Goal: Task Accomplishment & Management: Complete application form

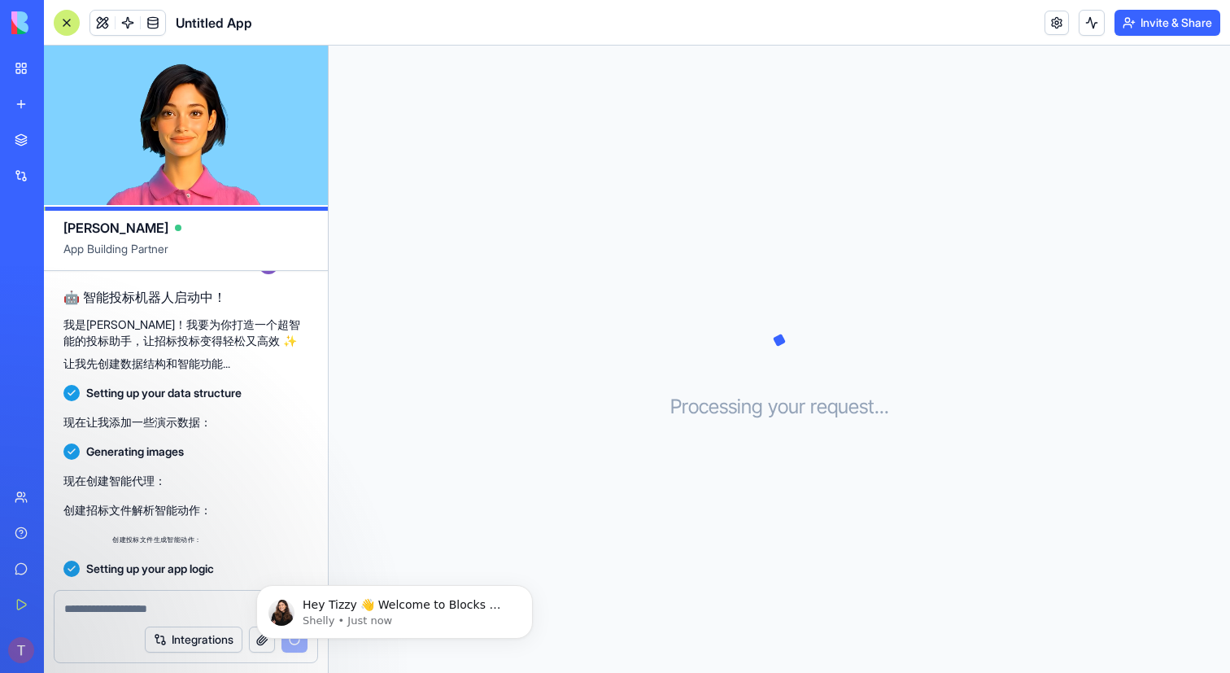
scroll to position [107, 0]
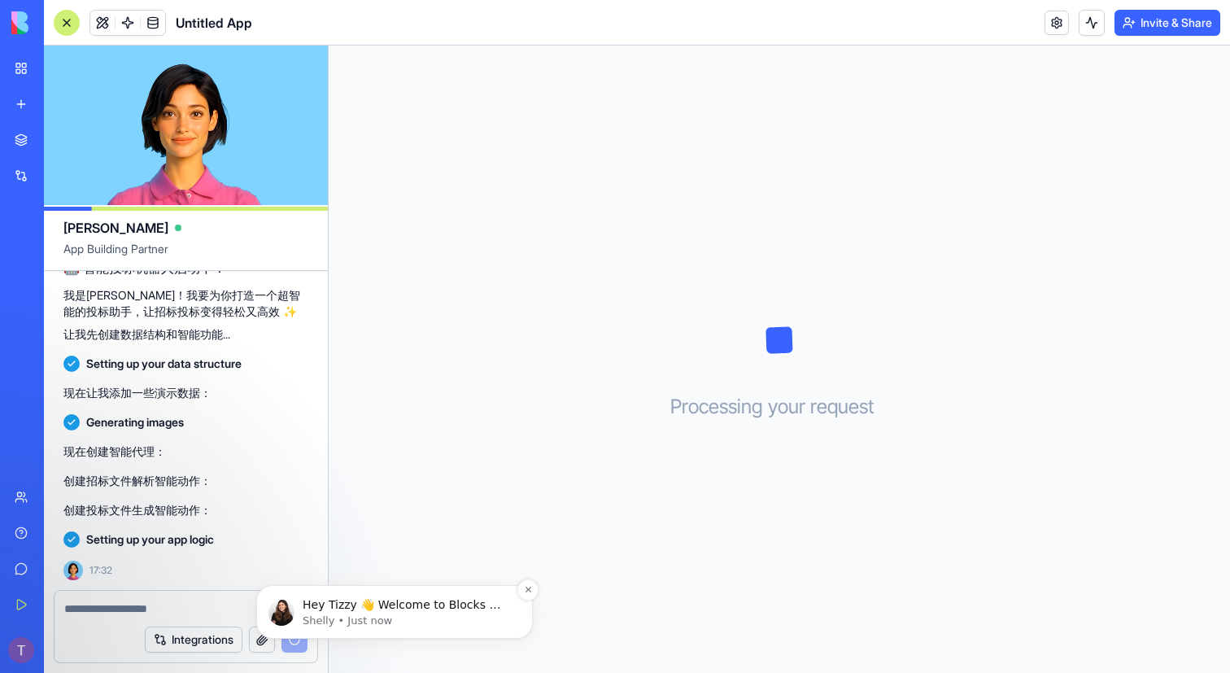
click at [482, 607] on p "Hey Tizzy 👋 Welcome to Blocks 🙌 I'm here if you have any questions!" at bounding box center [408, 605] width 210 height 16
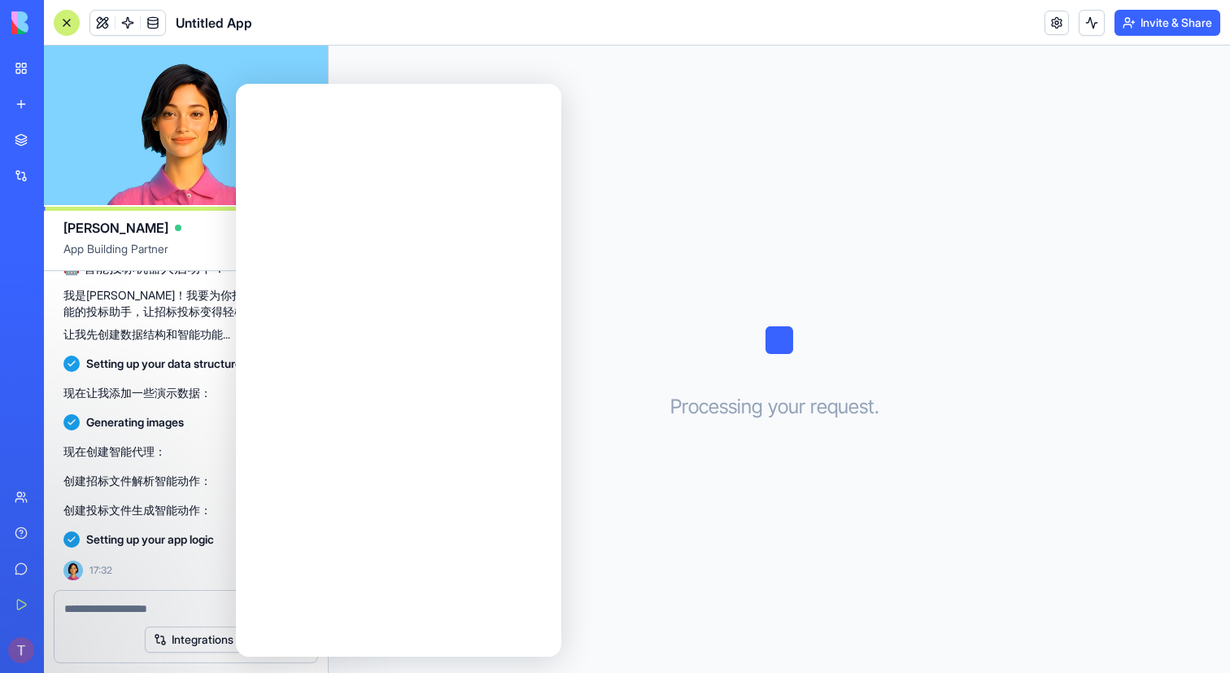
scroll to position [0, 0]
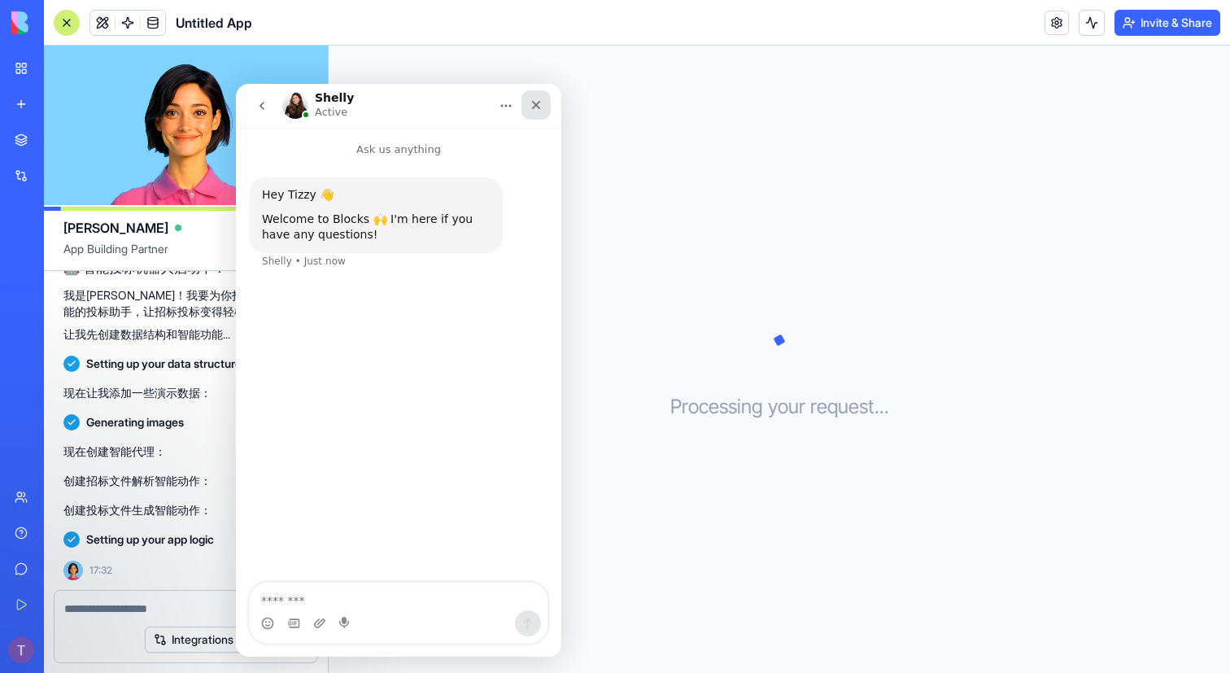
click at [536, 106] on icon "Close" at bounding box center [536, 105] width 9 height 9
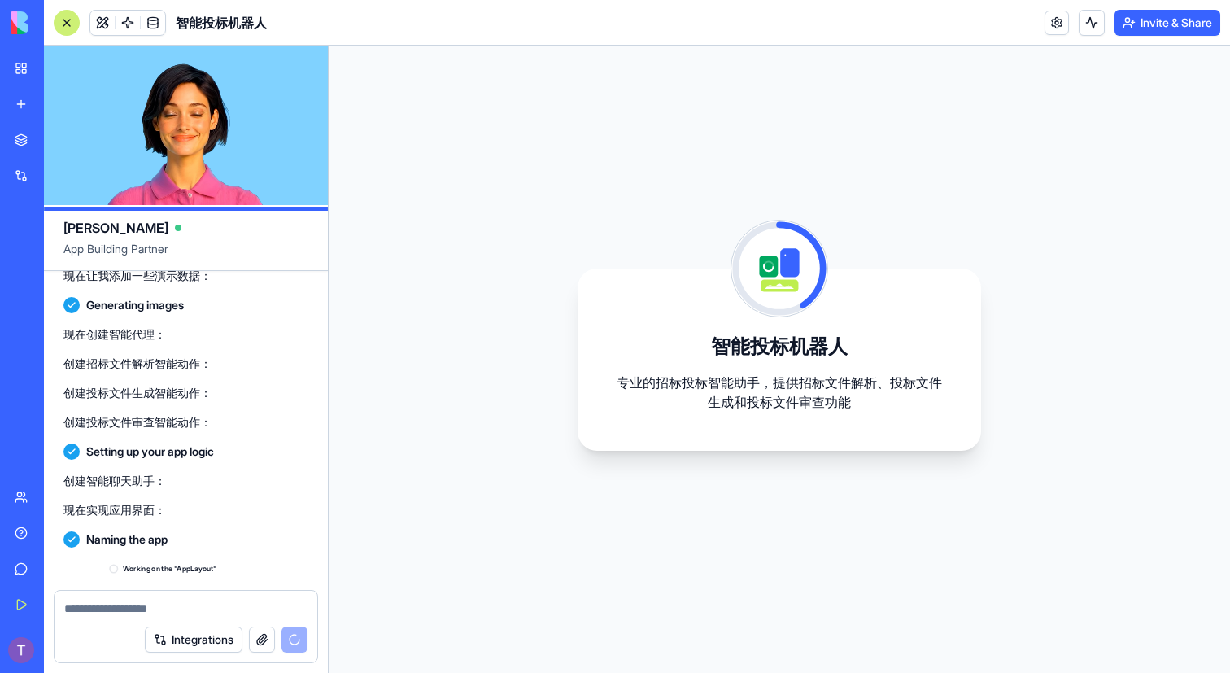
scroll to position [387, 0]
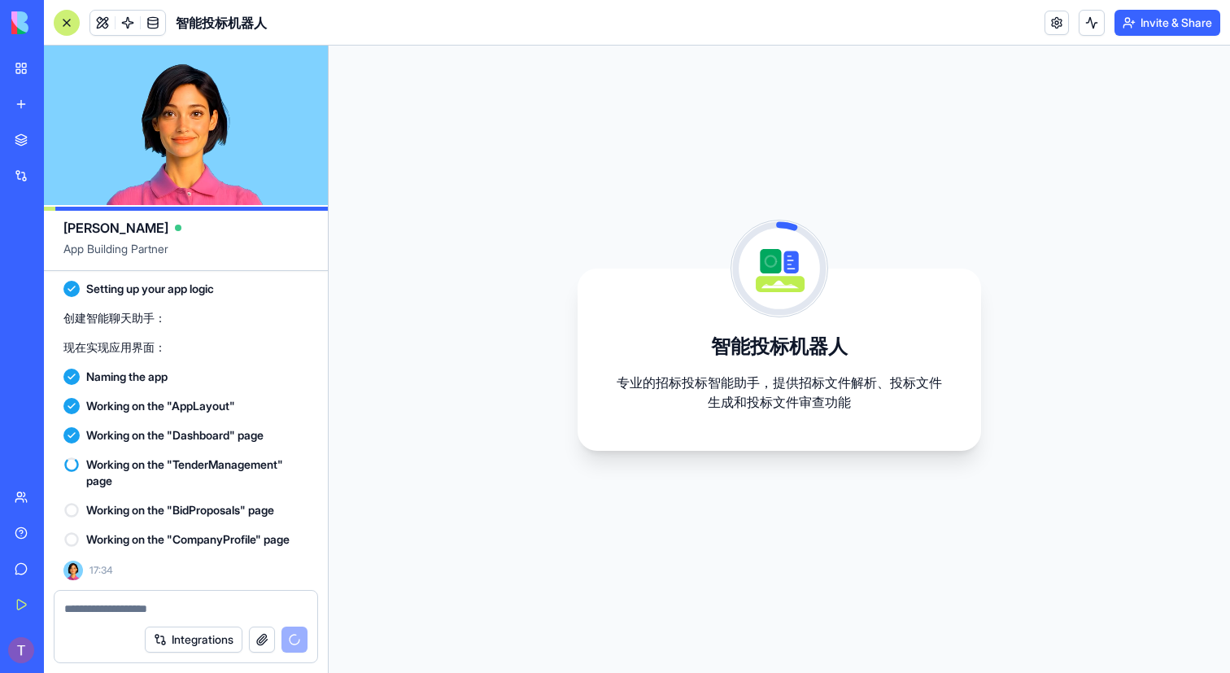
drag, startPoint x: 166, startPoint y: 113, endPoint x: 374, endPoint y: 111, distance: 208.3
click at [374, 111] on div "Ella App Building Partner 智能投标机器人，包含：招标文件解析、投标文件生成和投标文件审查 17:30 🤖 智能投标机器人启动中！ 我…" at bounding box center [637, 359] width 1186 height 627
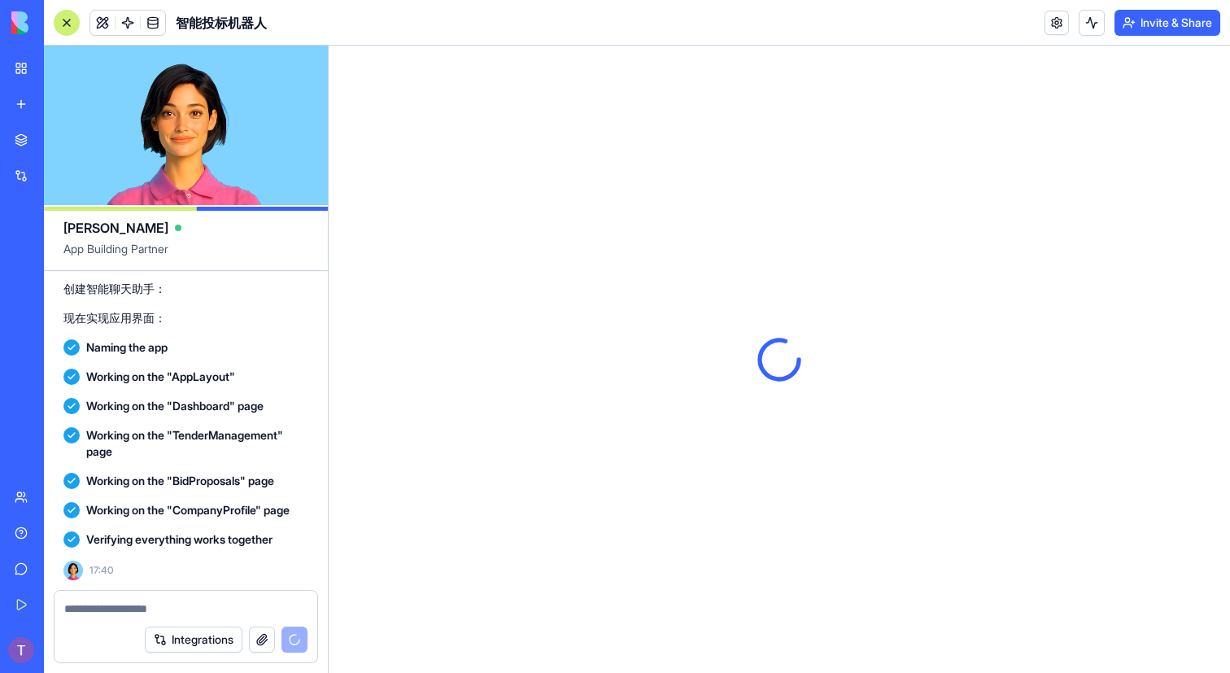
scroll to position [596, 0]
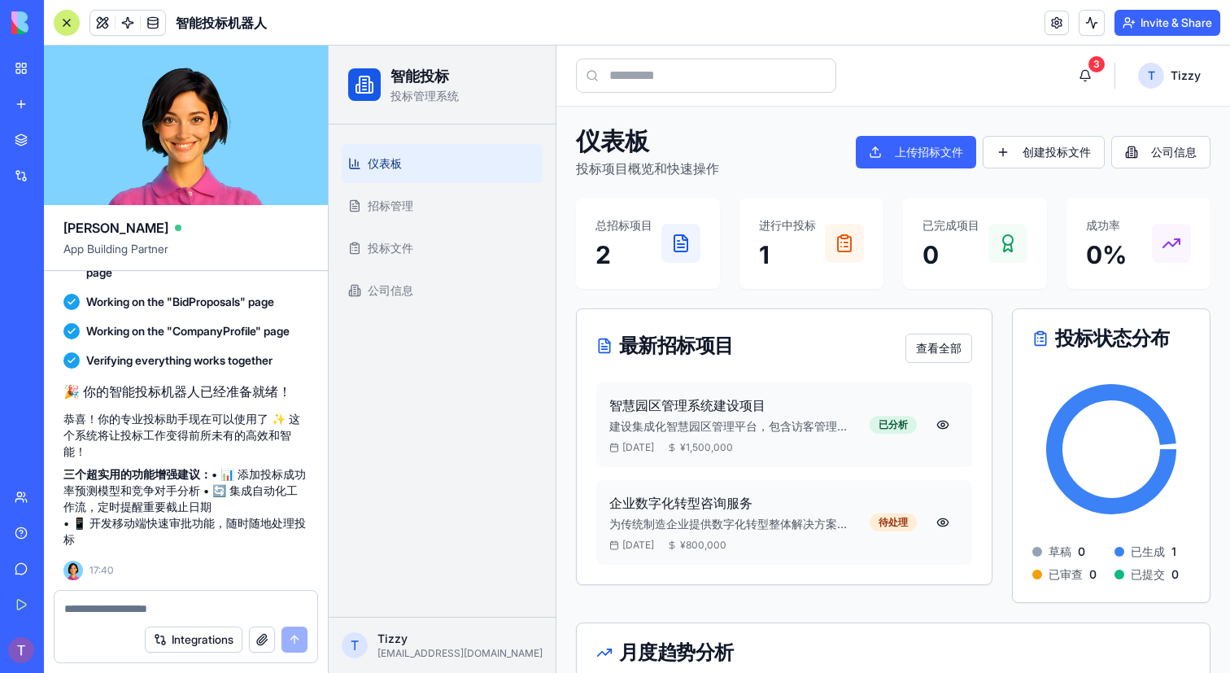
click at [683, 235] on icon at bounding box center [685, 237] width 5 height 5
click at [801, 242] on p "1" at bounding box center [787, 254] width 57 height 29
click at [937, 251] on p "0" at bounding box center [951, 254] width 57 height 29
click at [1112, 287] on div "成功率 0%" at bounding box center [1139, 243] width 144 height 91
click at [1188, 265] on div "成功率 0%" at bounding box center [1138, 243] width 105 height 52
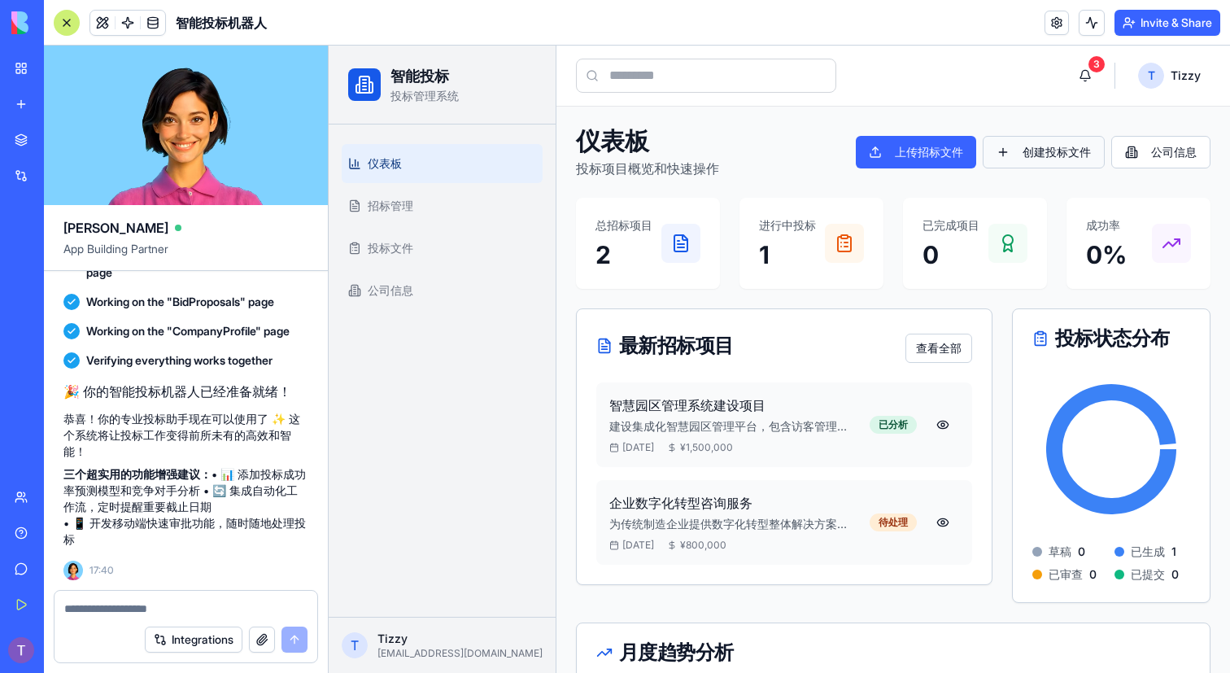
click at [1045, 151] on button "创建投标文件" at bounding box center [1044, 152] width 122 height 33
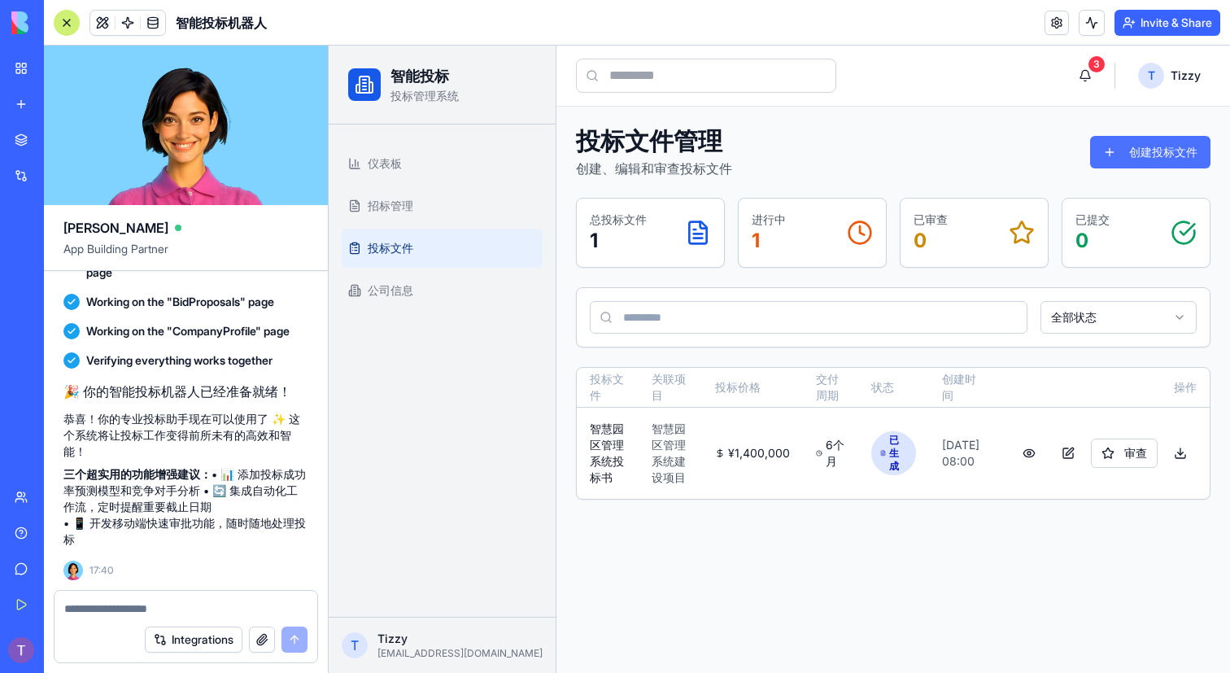
click at [1132, 151] on button "创建投标文件" at bounding box center [1150, 152] width 120 height 33
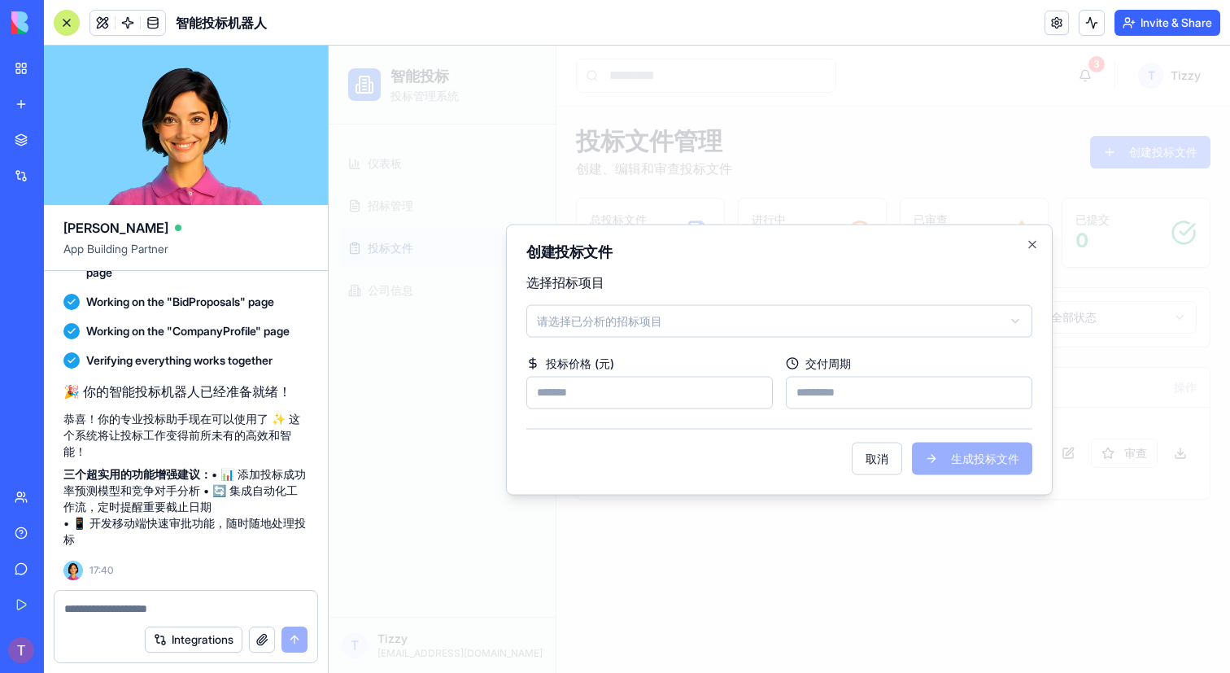
click at [637, 312] on body "智能投标 投标管理系统 仪表板 招标管理 投标文件 公司信息 T [PERSON_NAME] [PERSON_NAME][EMAIL_ADDRESS][DOM…" at bounding box center [779, 359] width 901 height 627
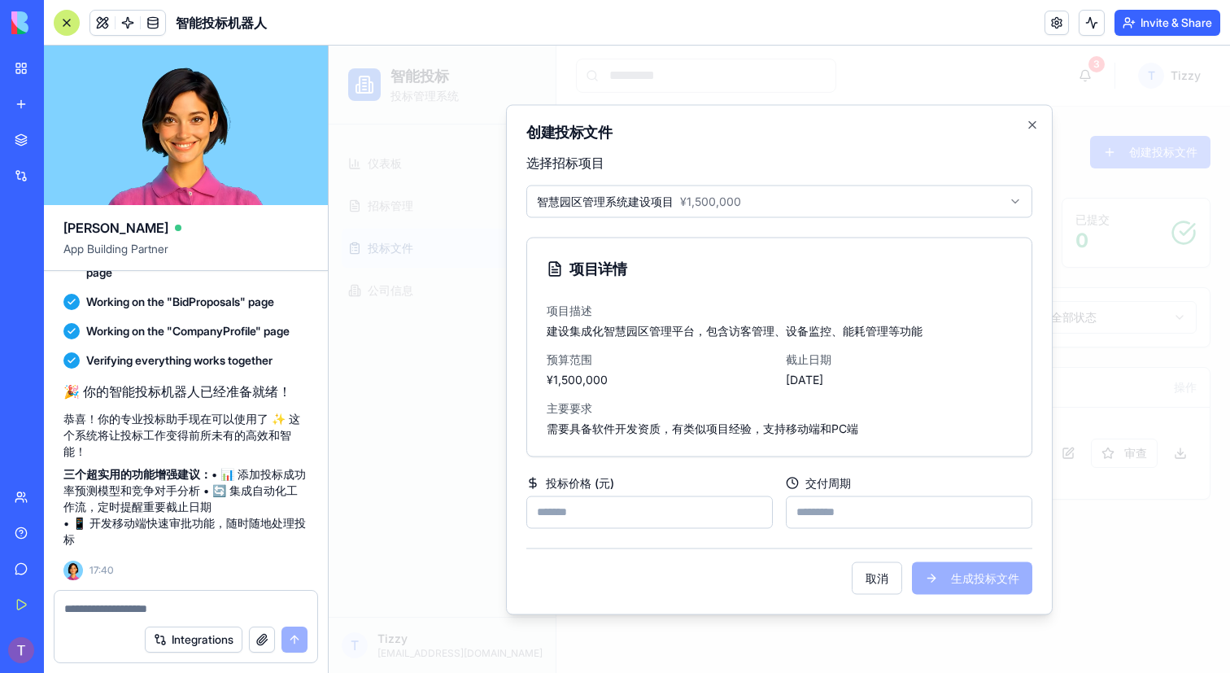
click at [614, 504] on input "投标价格 (元)" at bounding box center [649, 511] width 247 height 33
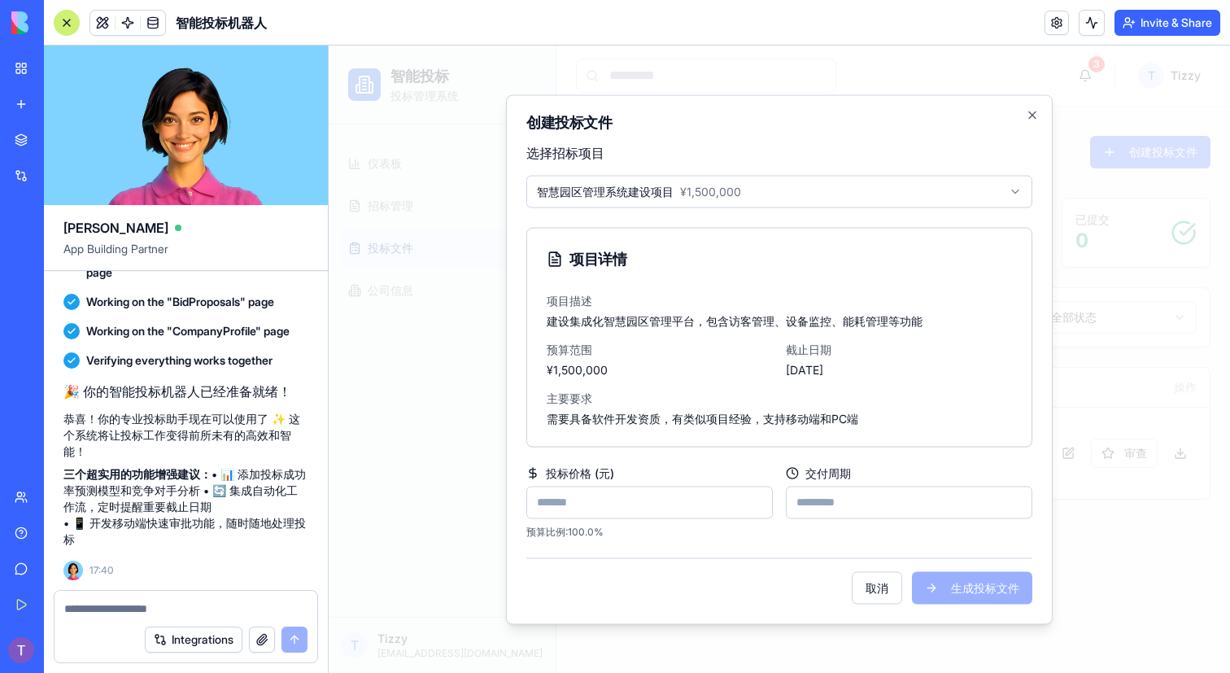
type input "*******"
click at [845, 501] on input "交付周期" at bounding box center [909, 502] width 247 height 33
type input "**"
click at [984, 580] on button "生成投标文件" at bounding box center [972, 587] width 120 height 33
click at [952, 585] on button "生成投标文件" at bounding box center [972, 587] width 120 height 33
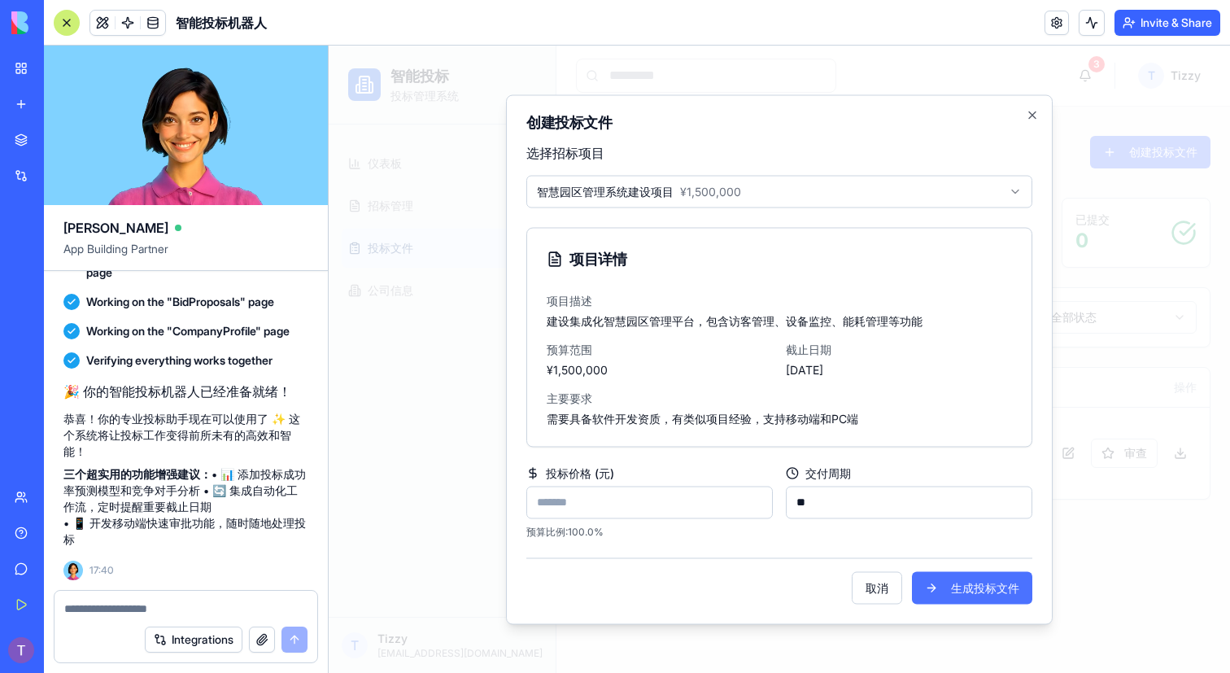
click at [938, 585] on button "生成投标文件" at bounding box center [972, 587] width 120 height 33
click at [1038, 109] on icon "button" at bounding box center [1032, 114] width 13 height 13
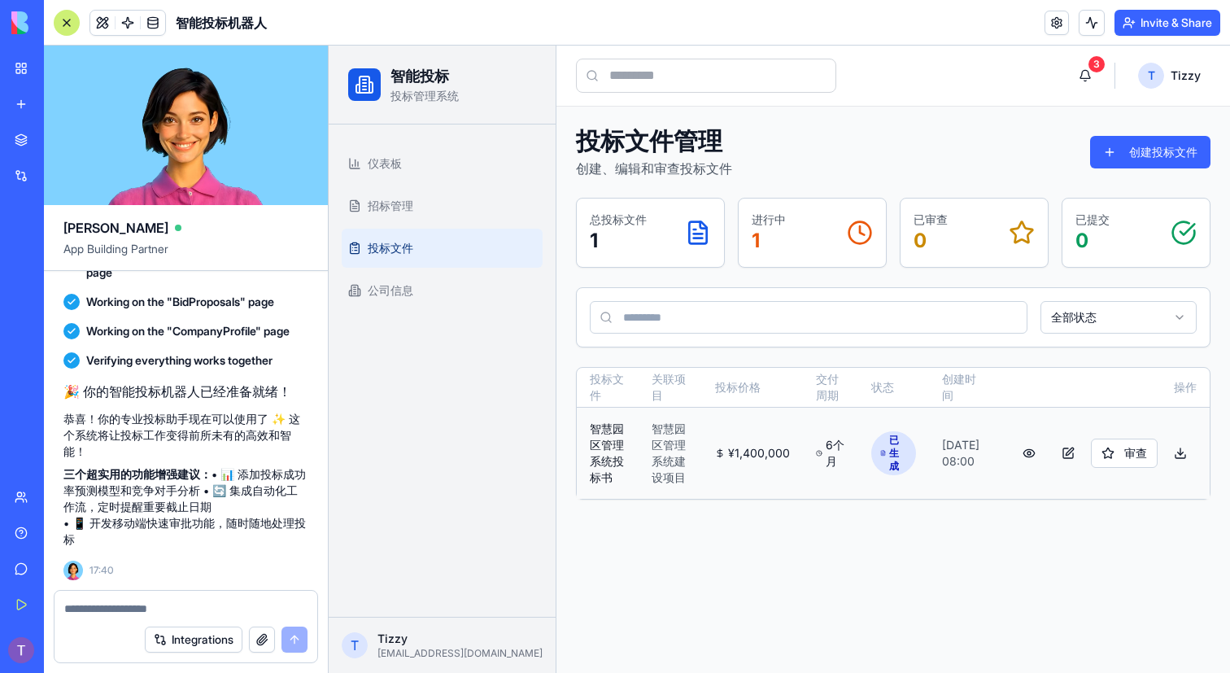
click at [720, 450] on icon at bounding box center [720, 453] width 10 height 10
click at [1028, 456] on button at bounding box center [1029, 453] width 33 height 29
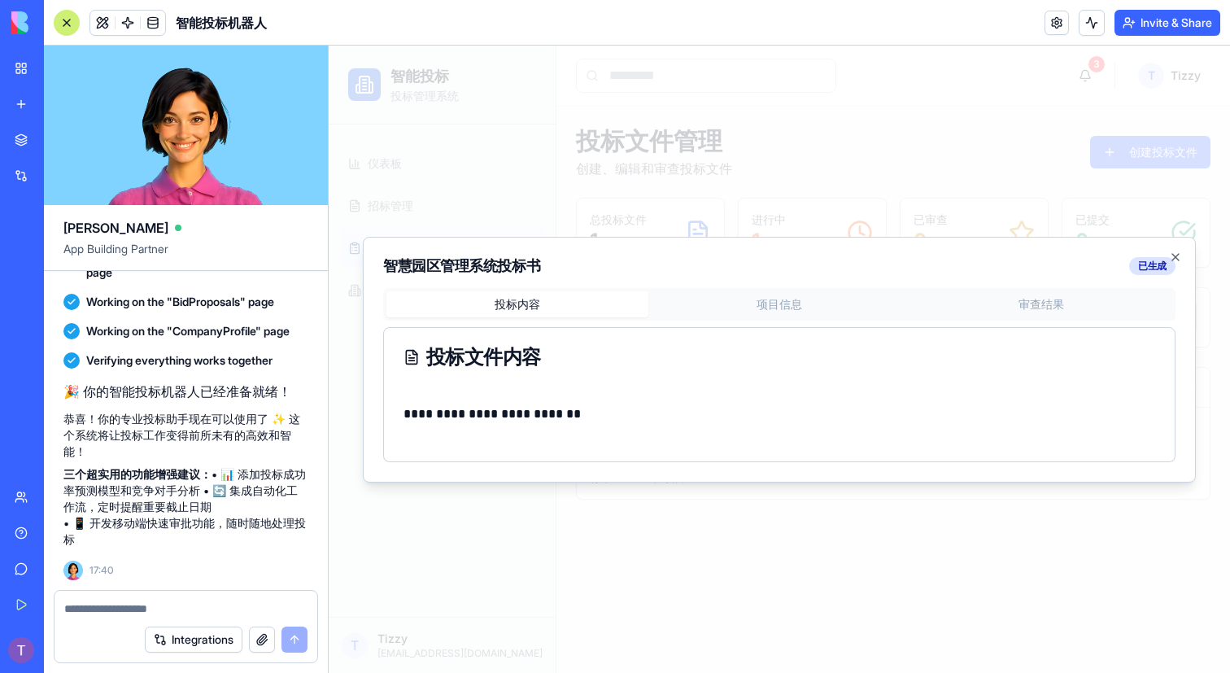
click at [625, 412] on p "**********" at bounding box center [780, 414] width 752 height 23
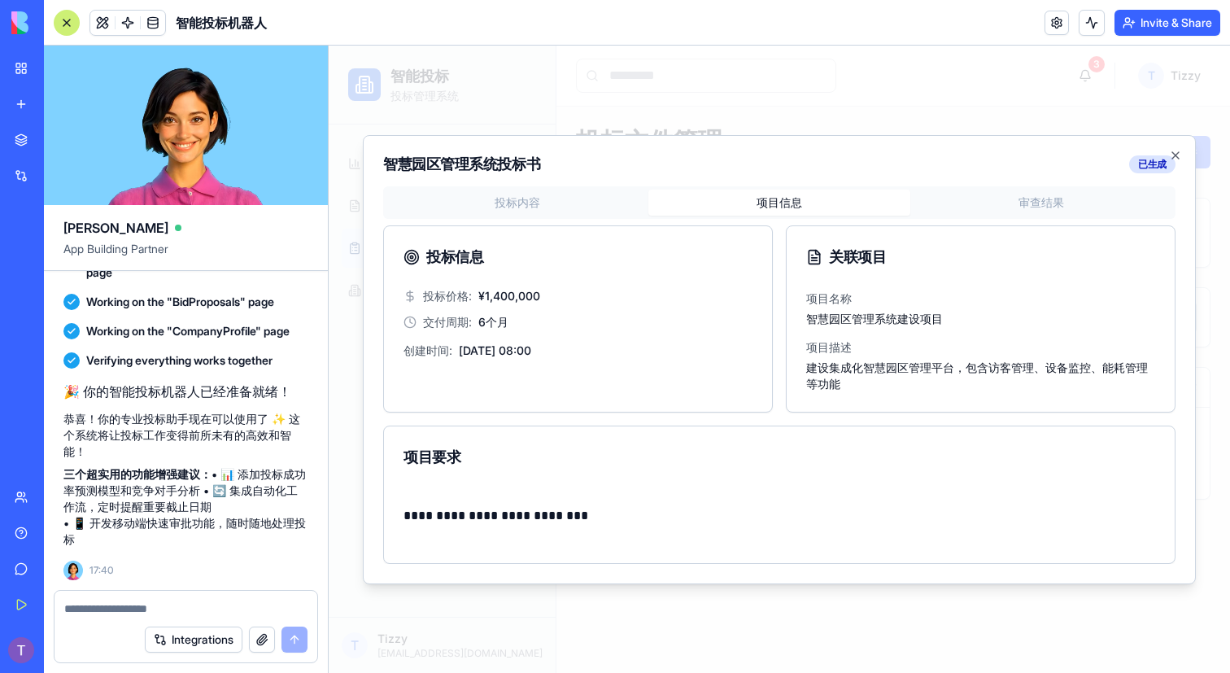
click at [798, 296] on div "**********" at bounding box center [779, 374] width 792 height 377
click at [1049, 210] on body "**********" at bounding box center [779, 359] width 901 height 627
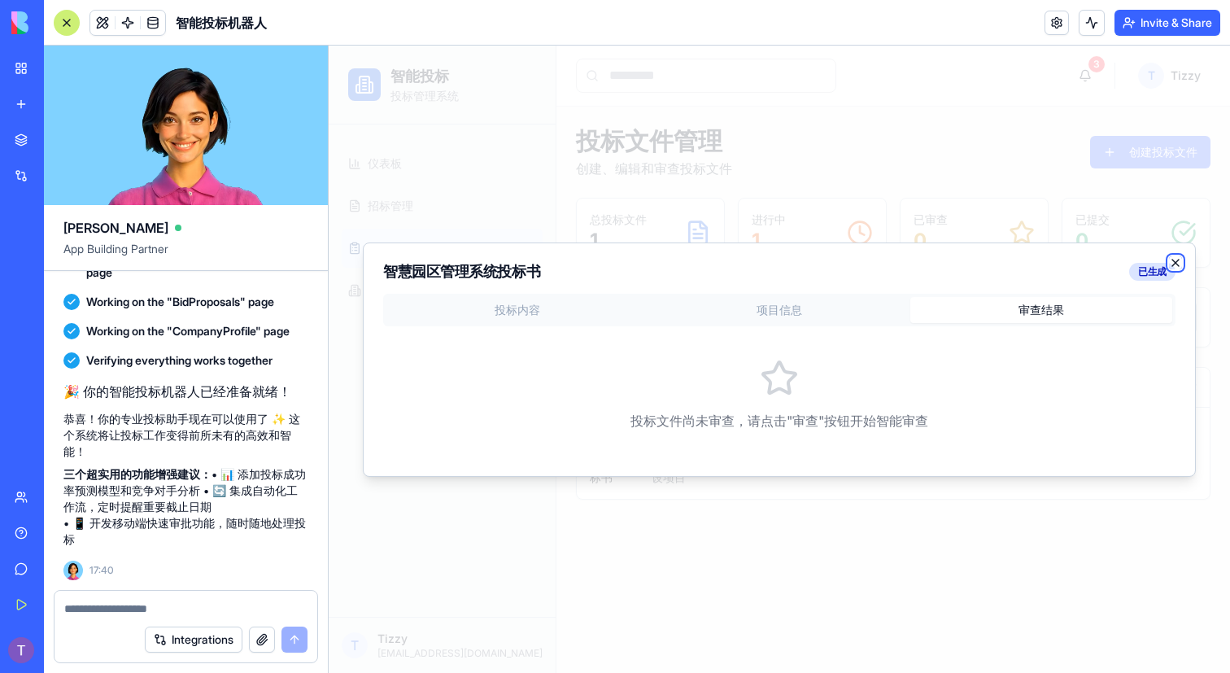
click at [1176, 258] on icon "button" at bounding box center [1175, 262] width 13 height 13
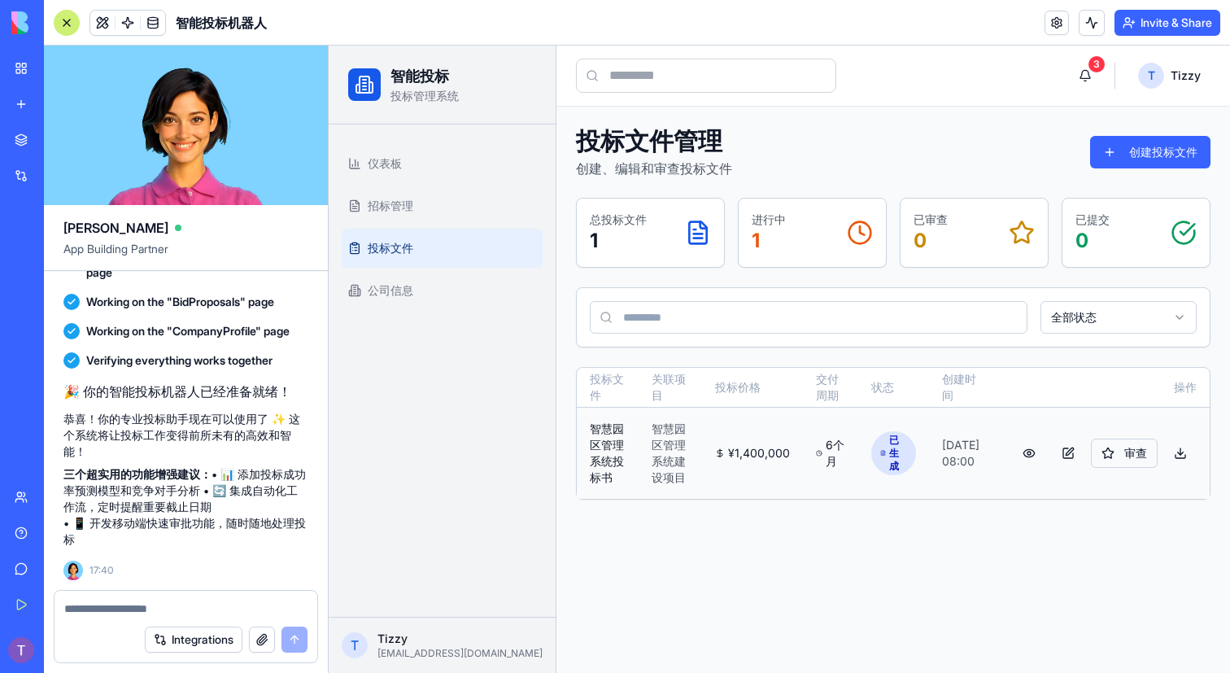
click at [1142, 447] on button "审查" at bounding box center [1124, 453] width 67 height 29
click at [1109, 454] on button "审查" at bounding box center [1124, 453] width 67 height 29
click at [432, 283] on link "公司信息" at bounding box center [442, 290] width 201 height 39
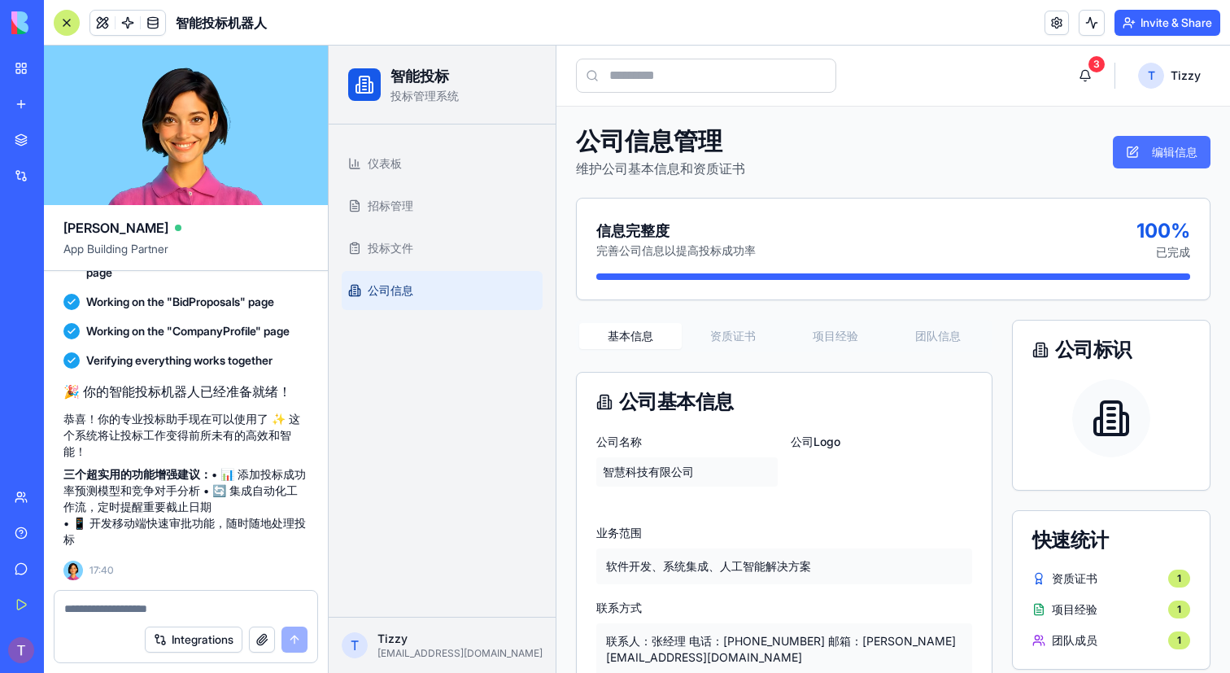
click at [1151, 151] on button "编辑信息" at bounding box center [1162, 152] width 98 height 33
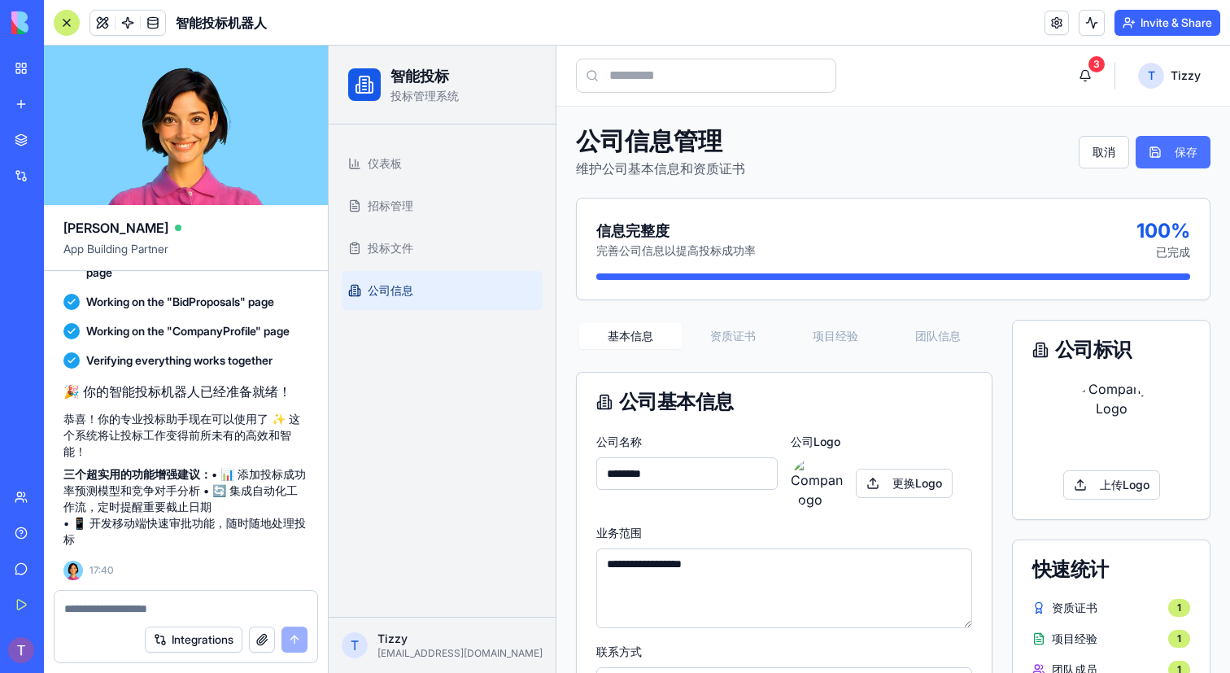
click at [1158, 153] on button "保存" at bounding box center [1173, 152] width 75 height 33
click at [1190, 158] on button "保存" at bounding box center [1173, 152] width 75 height 33
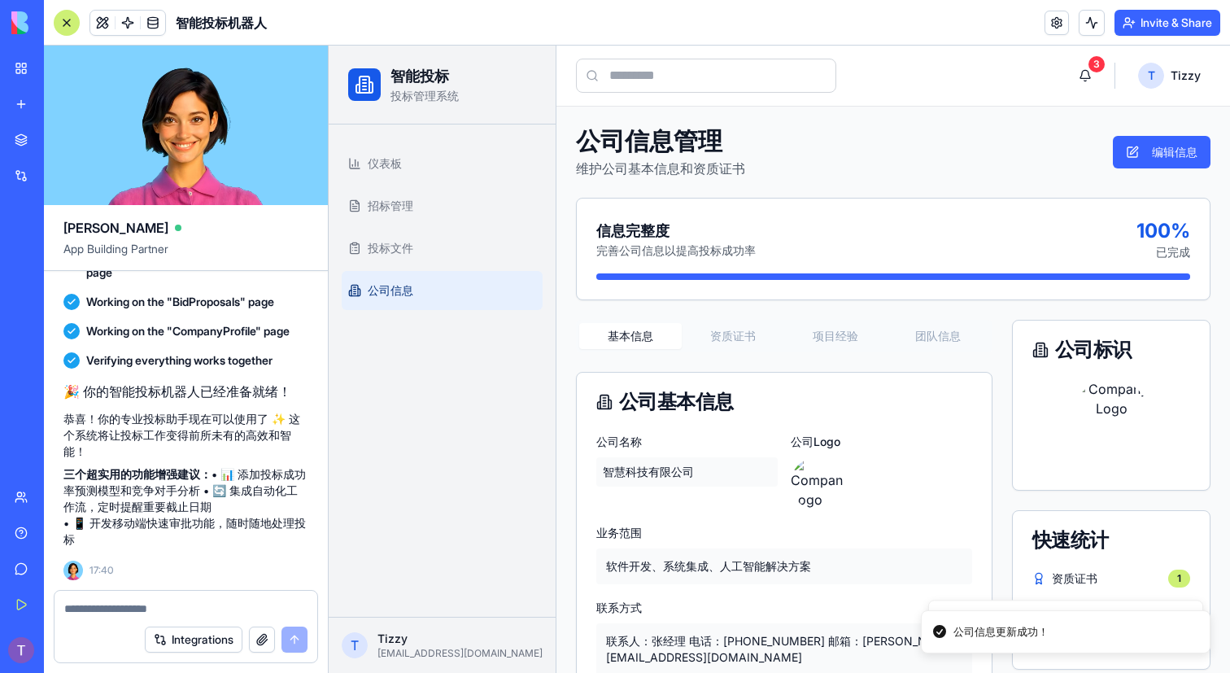
click at [1190, 158] on button "编辑信息" at bounding box center [1162, 152] width 98 height 33
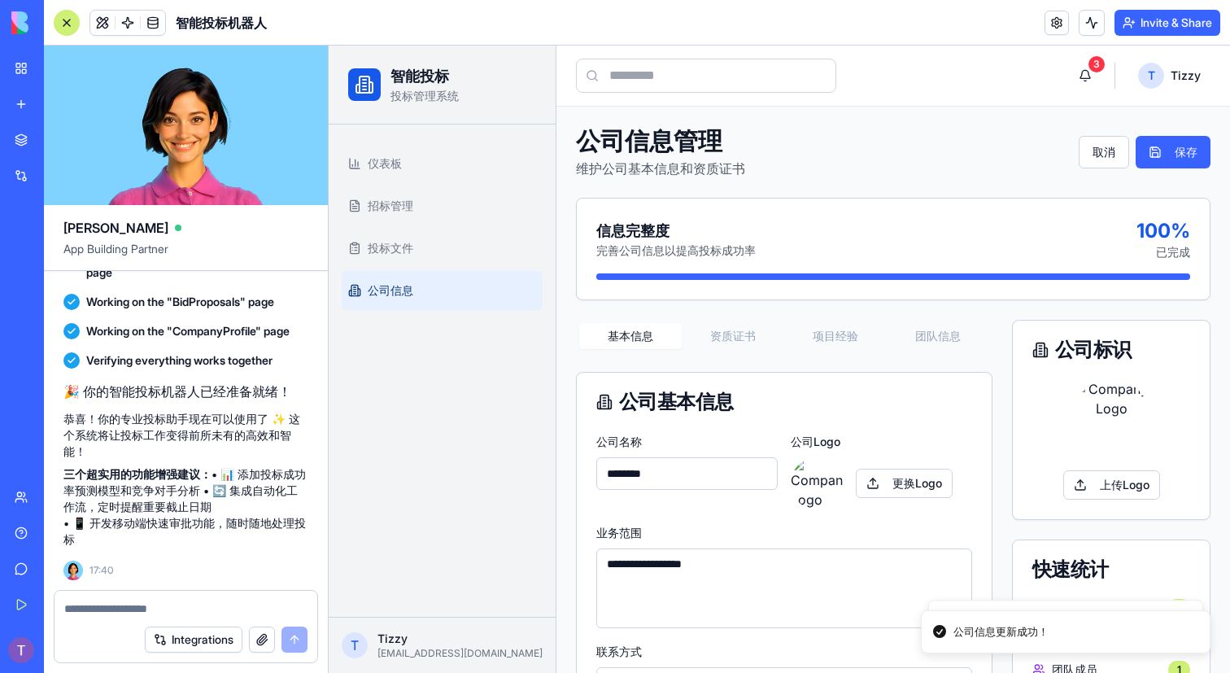
click at [1190, 158] on button "保存" at bounding box center [1173, 152] width 75 height 33
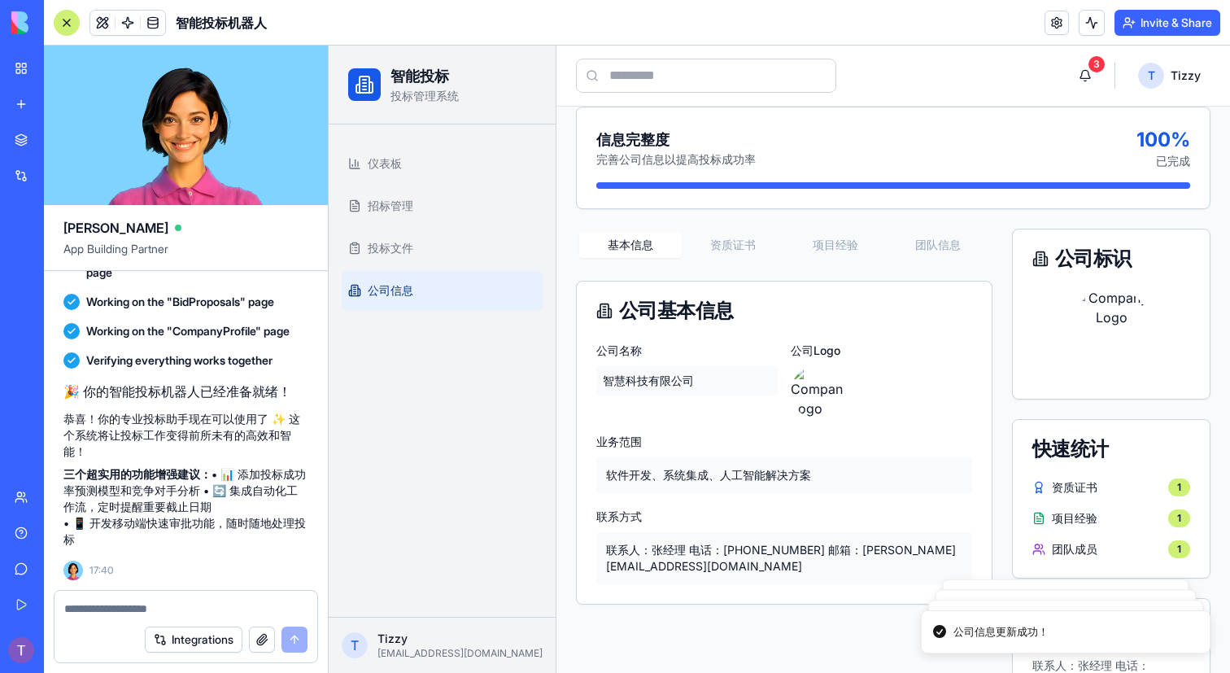
scroll to position [142, 0]
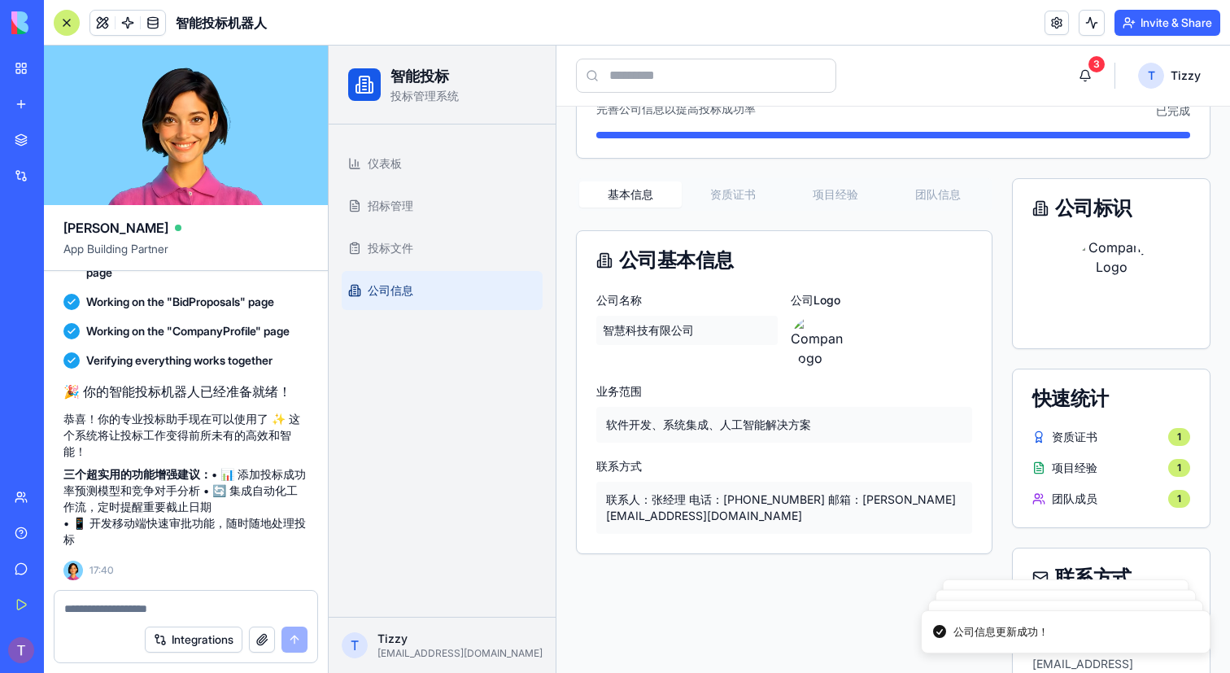
click at [663, 320] on div "智慧科技有限公司" at bounding box center [686, 330] width 181 height 29
click at [687, 332] on div "智慧科技有限公司" at bounding box center [686, 330] width 181 height 29
click at [679, 412] on div "软件开发、系统集成、人工智能解决方案" at bounding box center [784, 425] width 376 height 36
click at [700, 502] on div "联系人：张经理 电话：[PHONE_NUMBER] 邮箱：[PERSON_NAME][EMAIL_ADDRESS][DOMAIN_NAME]" at bounding box center [784, 508] width 376 height 52
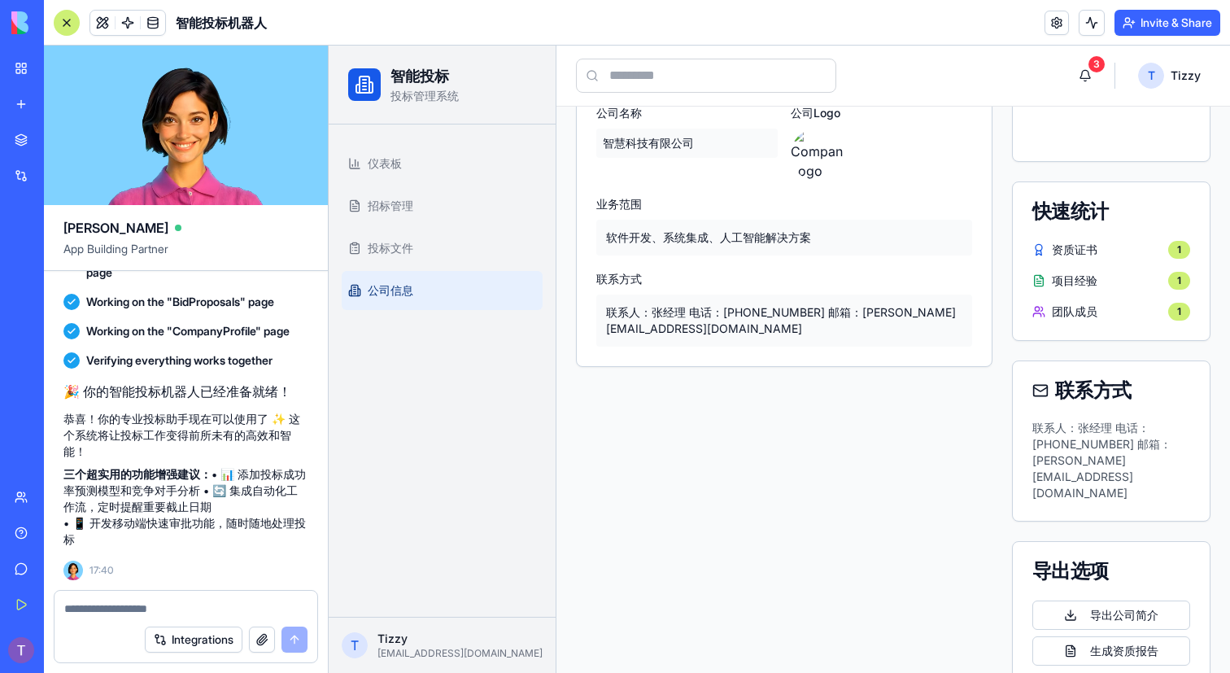
scroll to position [0, 0]
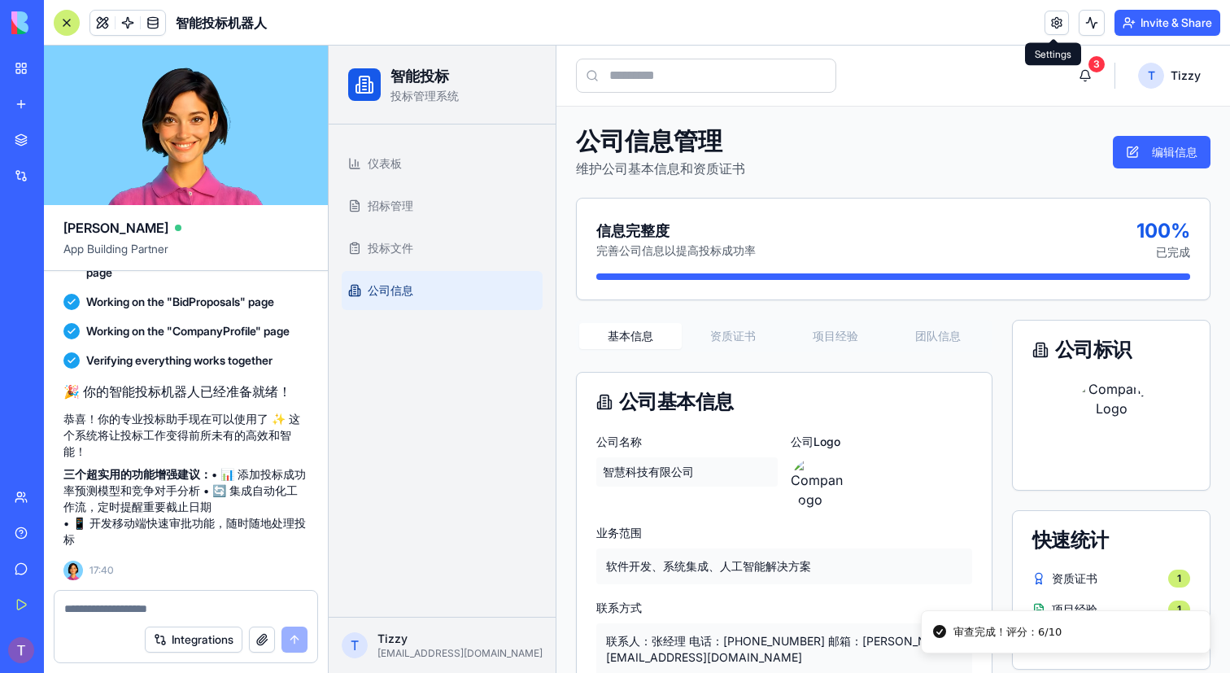
click at [1049, 25] on link at bounding box center [1057, 23] width 24 height 24
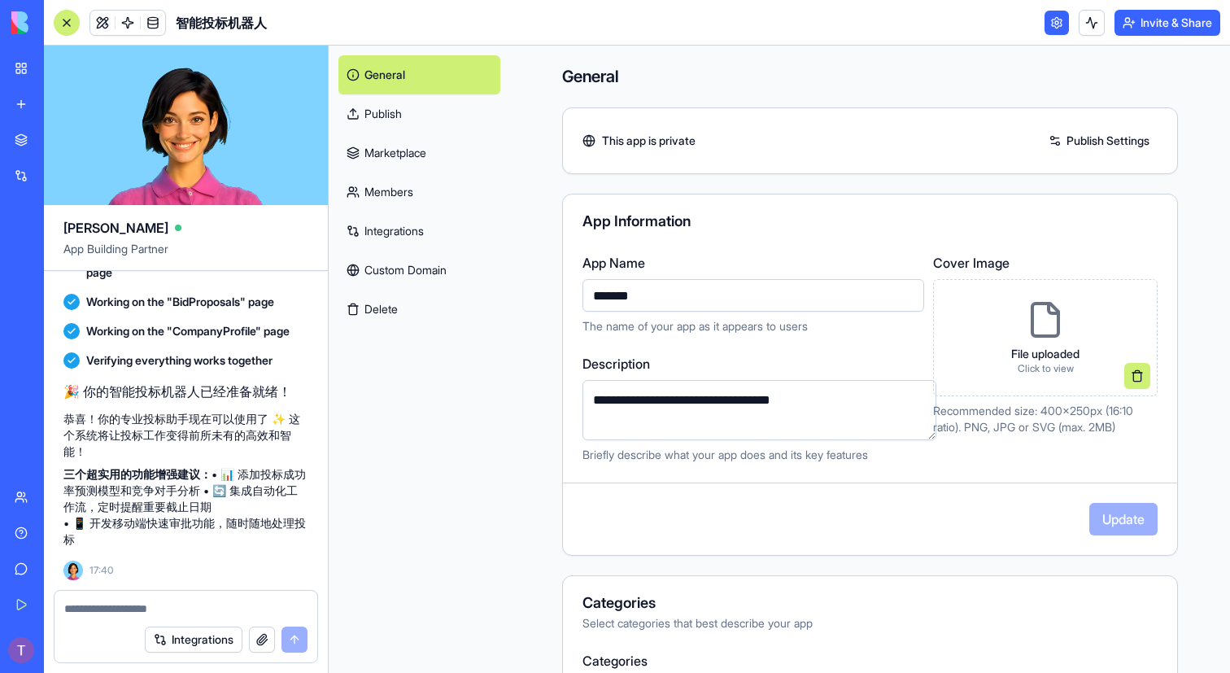
click at [1049, 25] on link at bounding box center [1057, 23] width 24 height 24
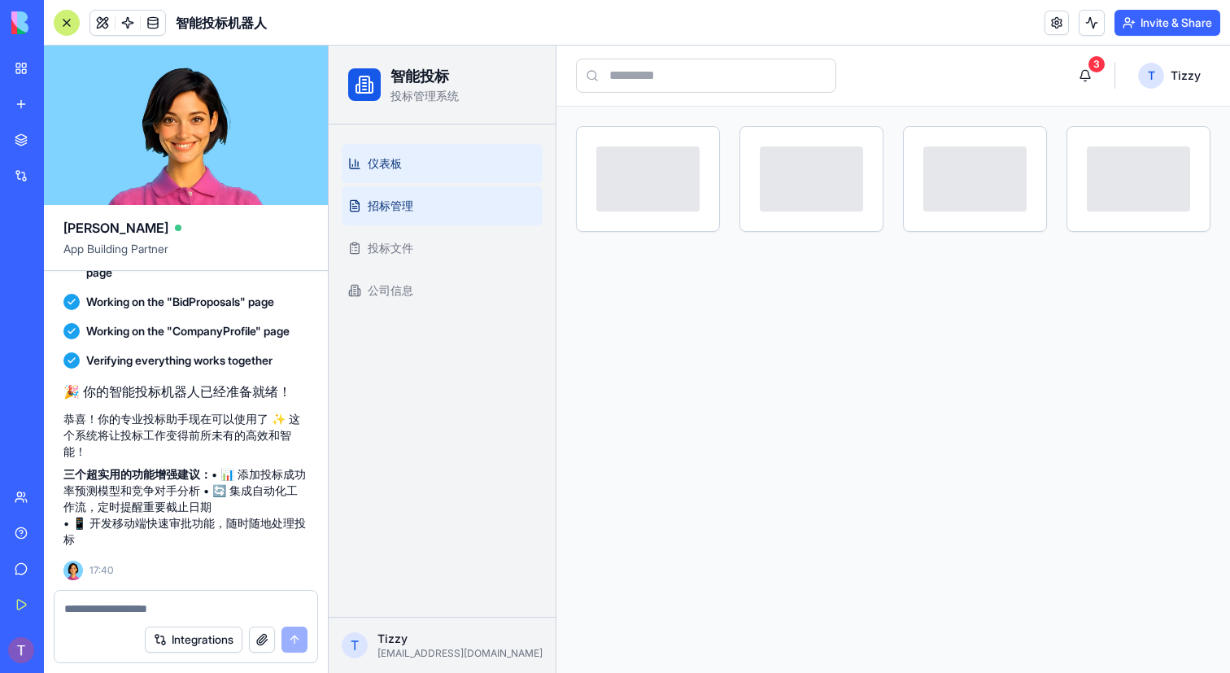
click at [456, 216] on link "招标管理" at bounding box center [442, 205] width 201 height 39
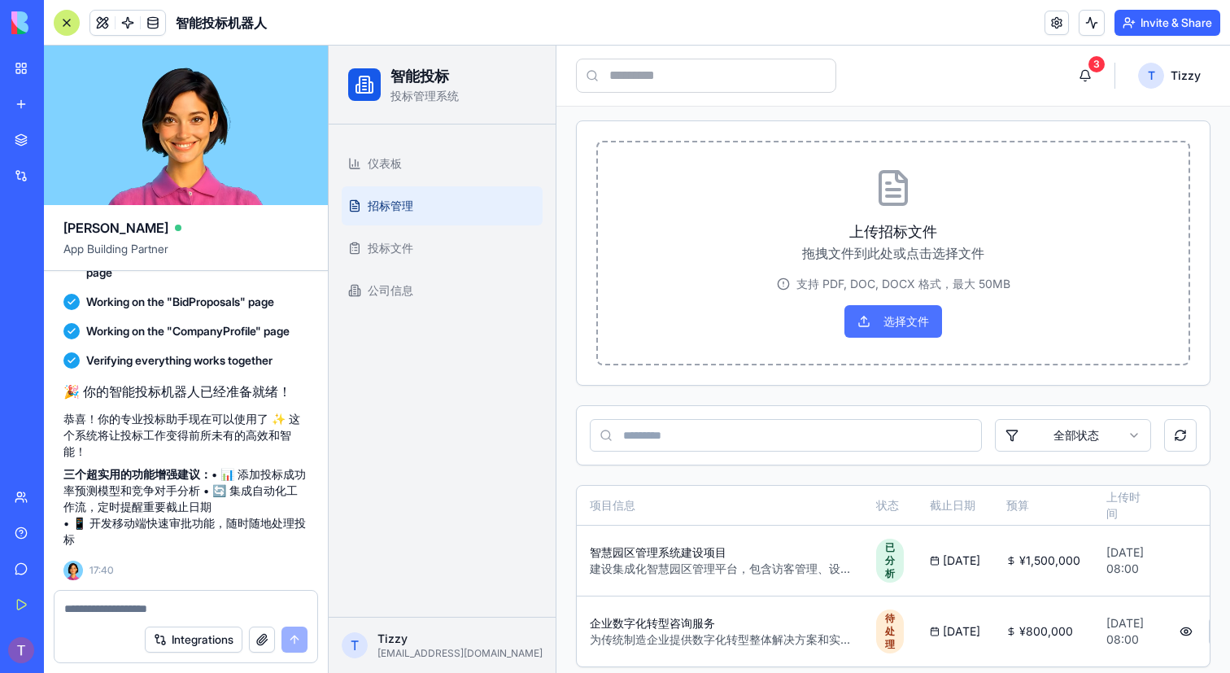
scroll to position [100, 0]
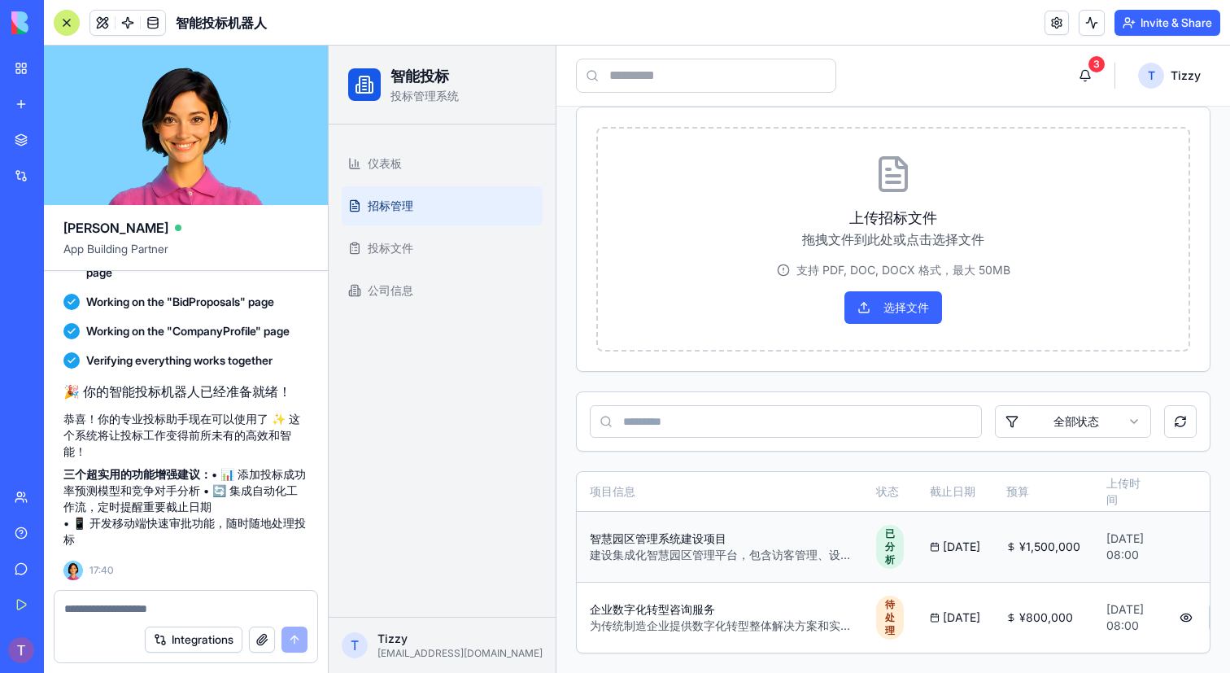
click at [918, 540] on td "[DATE]" at bounding box center [955, 546] width 76 height 71
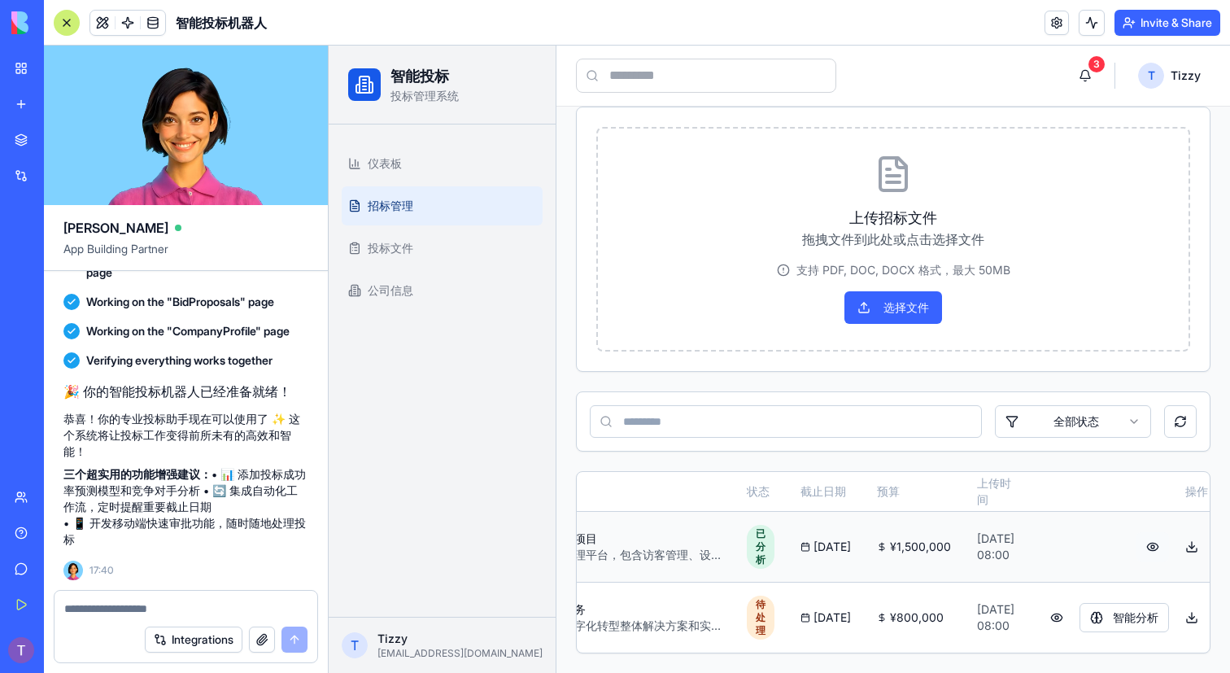
click at [1141, 538] on button at bounding box center [1153, 546] width 33 height 29
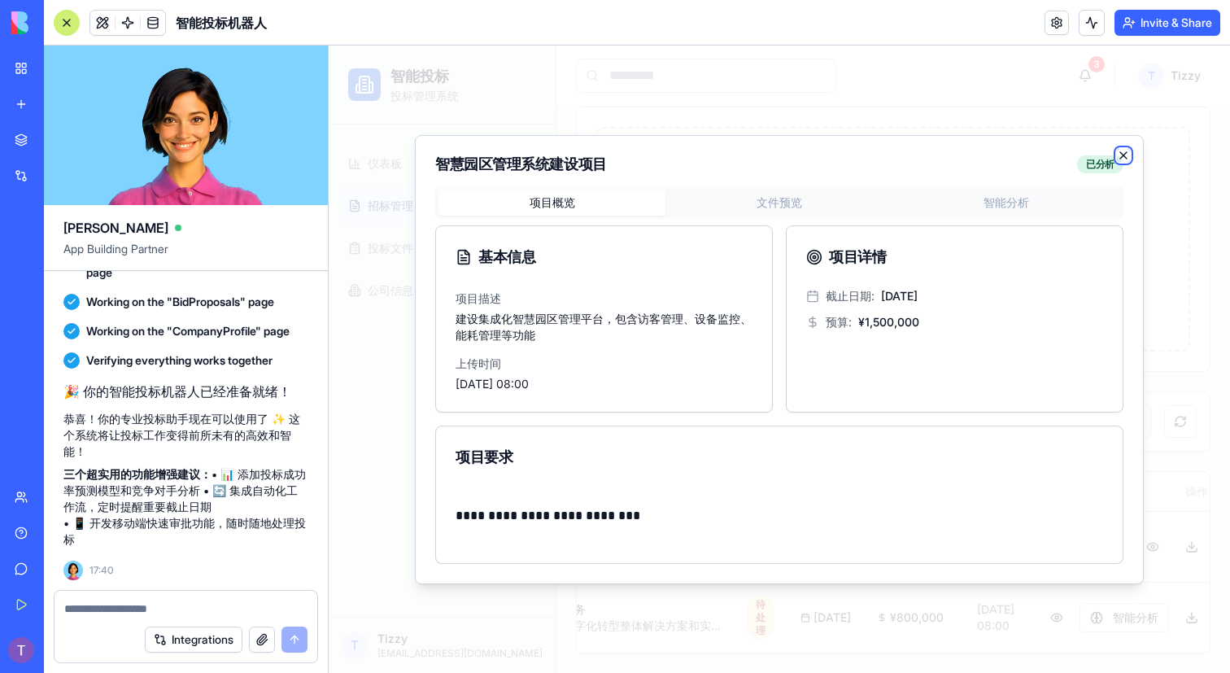
click at [1123, 151] on icon "button" at bounding box center [1123, 155] width 13 height 13
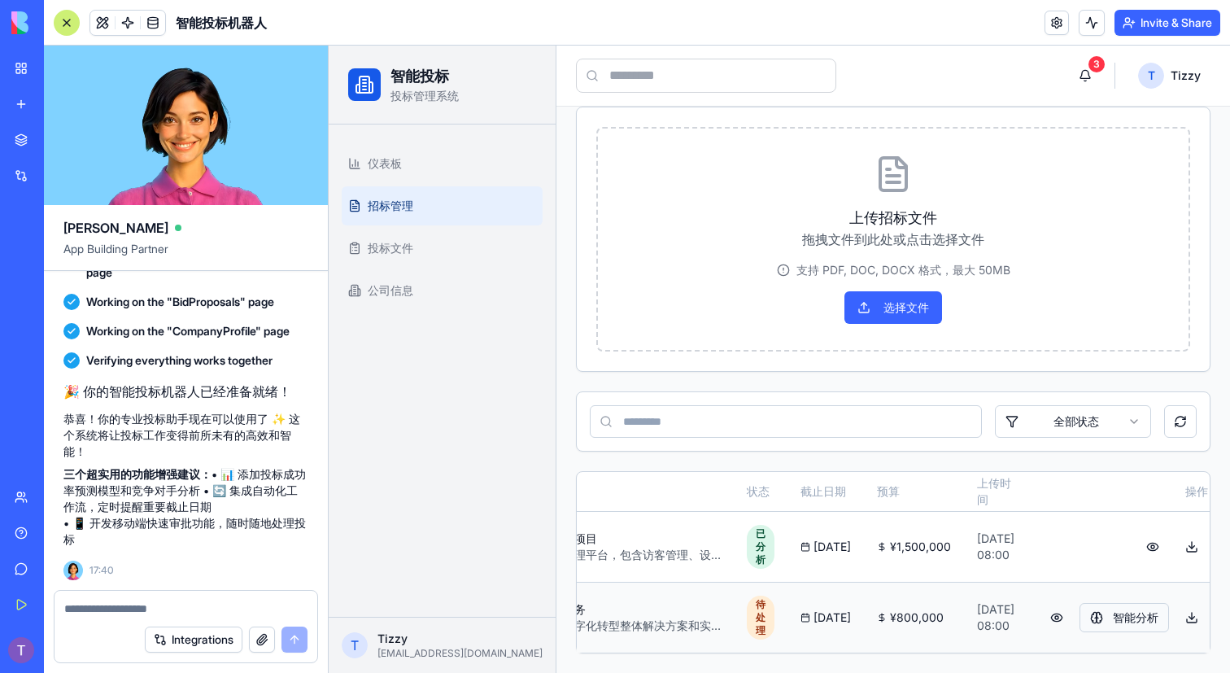
click at [1108, 614] on button "智能分析" at bounding box center [1124, 617] width 89 height 29
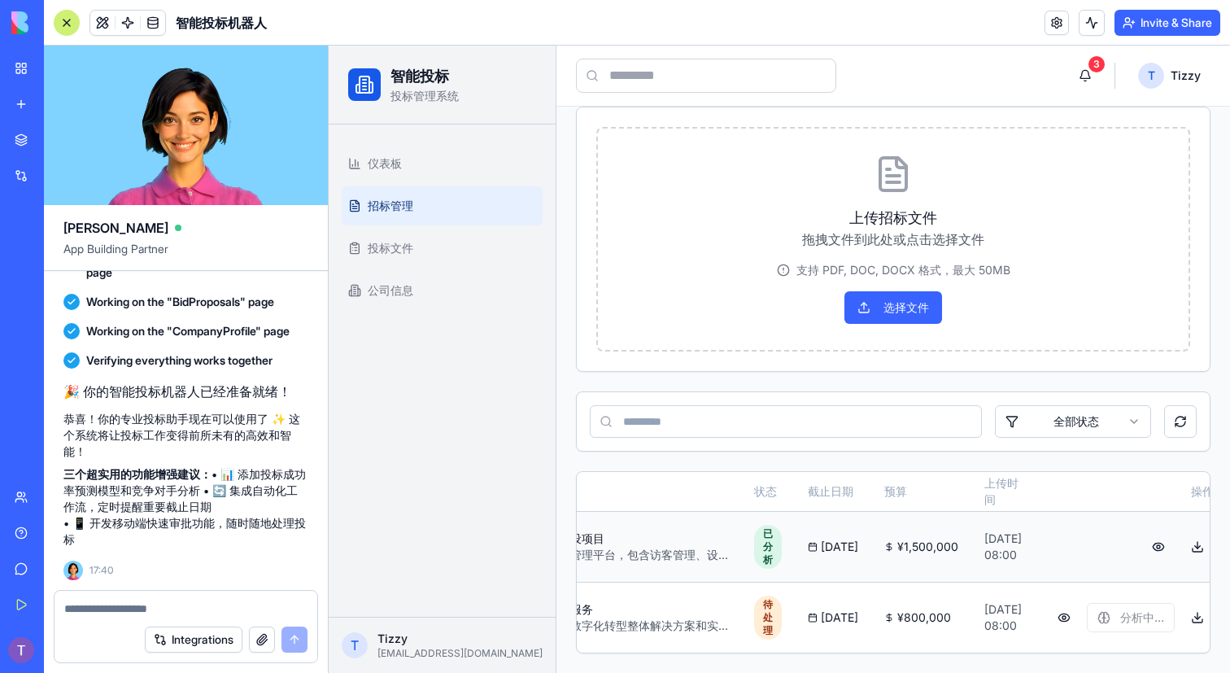
click at [1149, 534] on button at bounding box center [1158, 546] width 33 height 29
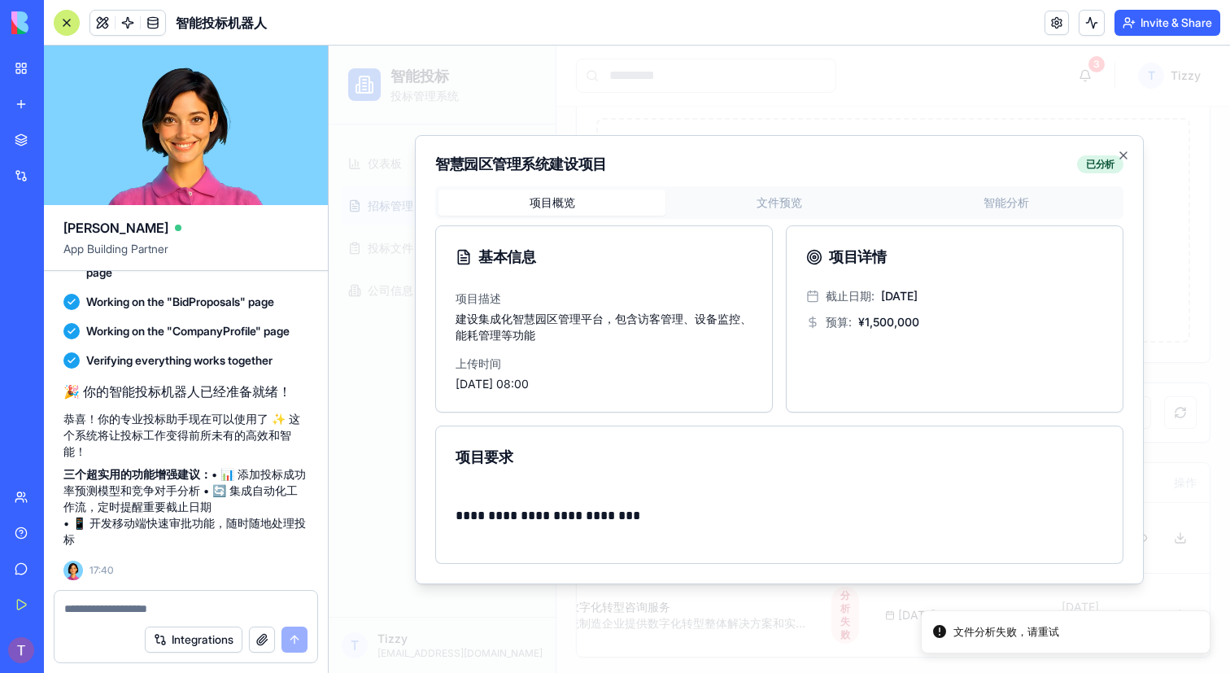
scroll to position [0, 33]
click at [770, 199] on div "项目概览 文件预览 智能分析" at bounding box center [779, 202] width 688 height 33
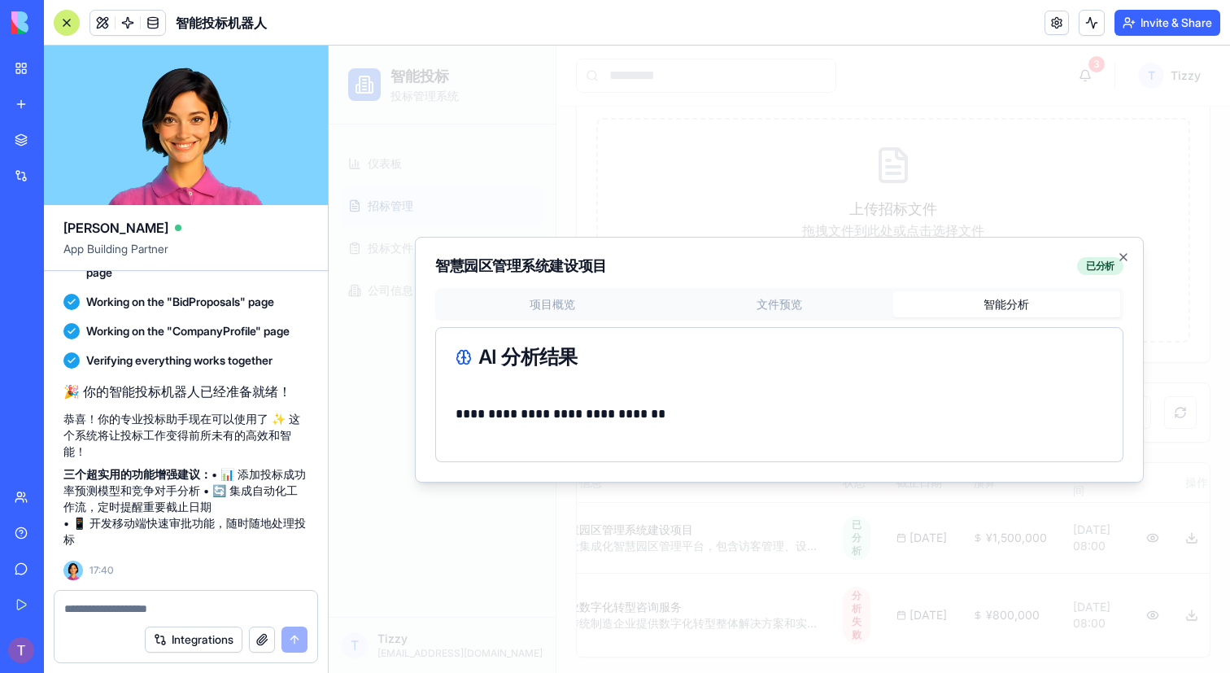
click at [992, 181] on body "**********" at bounding box center [779, 310] width 901 height 731
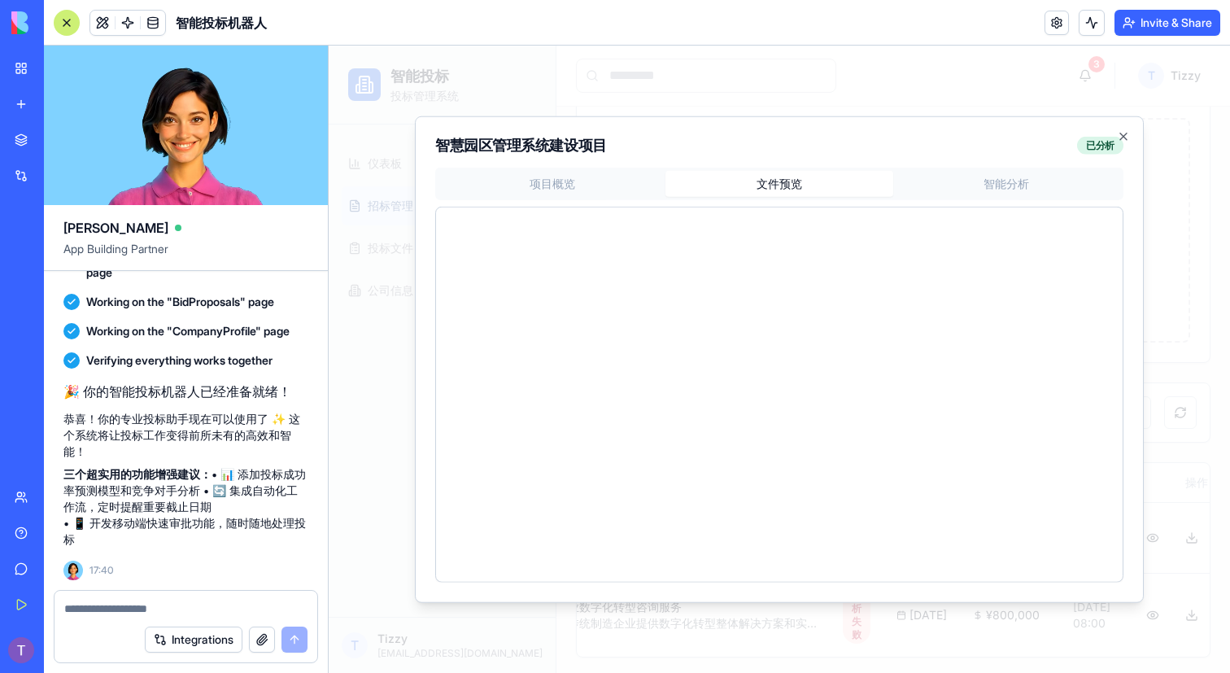
click at [795, 303] on div "项目概览 文件预览 智能分析" at bounding box center [779, 375] width 688 height 416
click at [1118, 134] on icon "button" at bounding box center [1123, 135] width 13 height 13
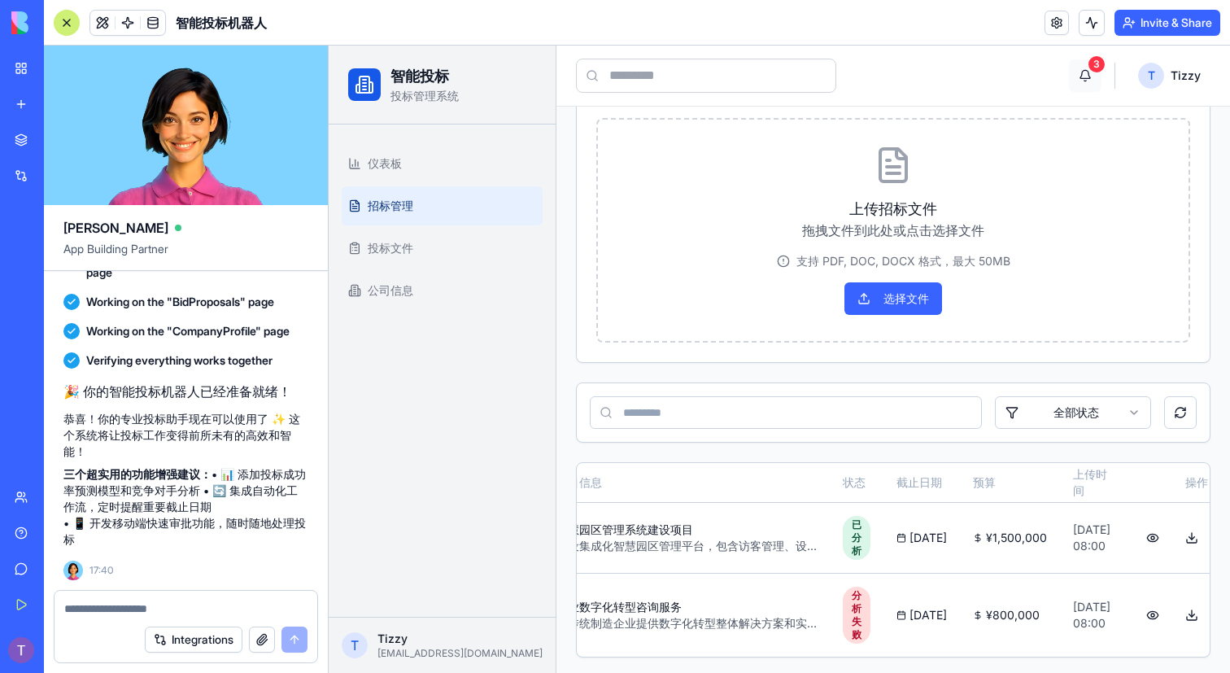
click at [1086, 81] on button "3" at bounding box center [1085, 75] width 33 height 33
click at [1084, 73] on button "3" at bounding box center [1085, 75] width 33 height 33
click at [379, 249] on span "投标文件" at bounding box center [391, 248] width 46 height 16
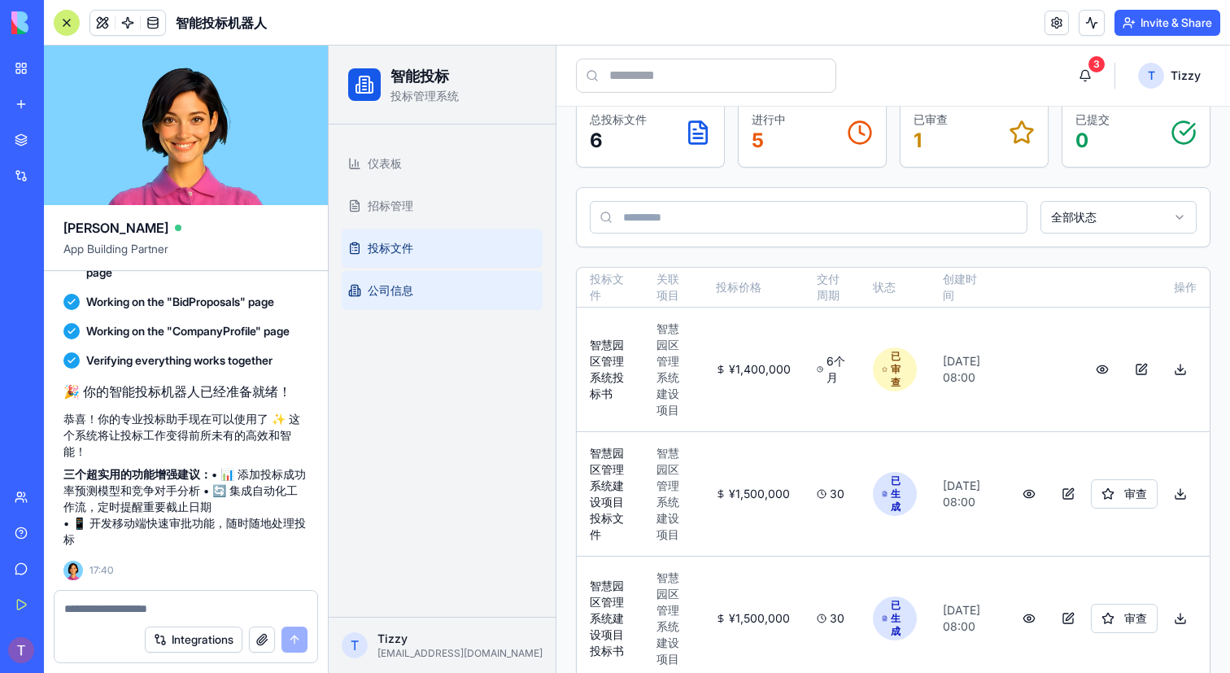
click at [394, 288] on span "公司信息" at bounding box center [391, 290] width 46 height 16
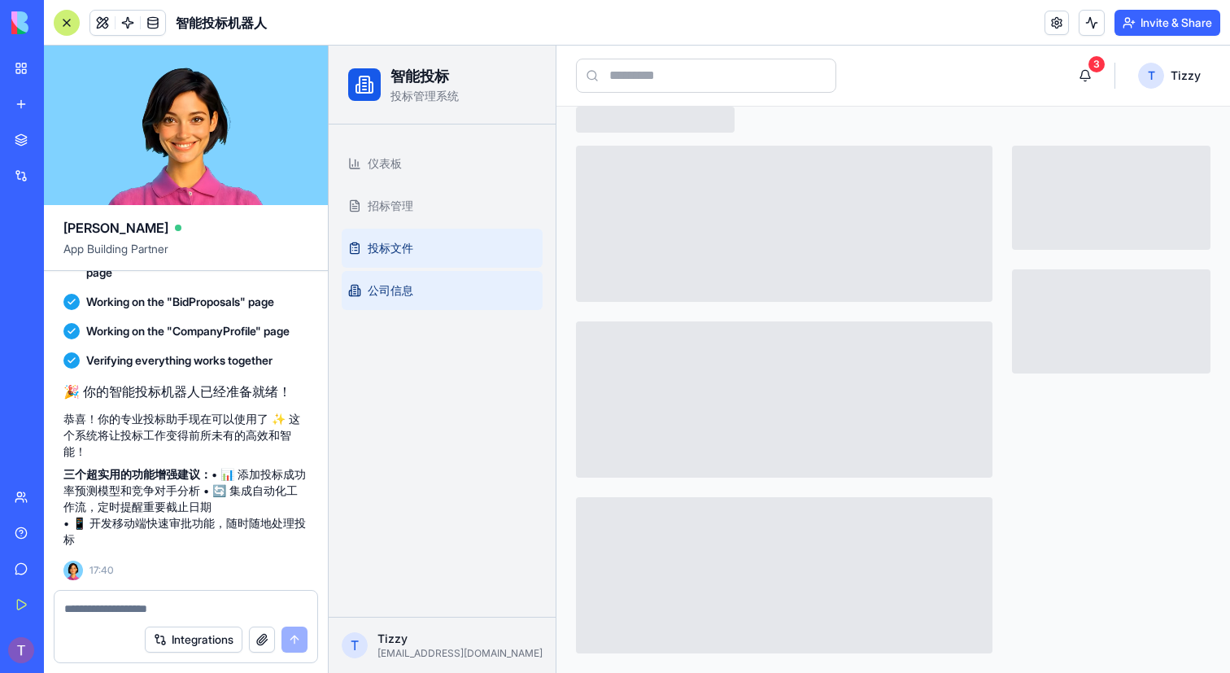
click at [395, 254] on span "投标文件" at bounding box center [391, 248] width 46 height 16
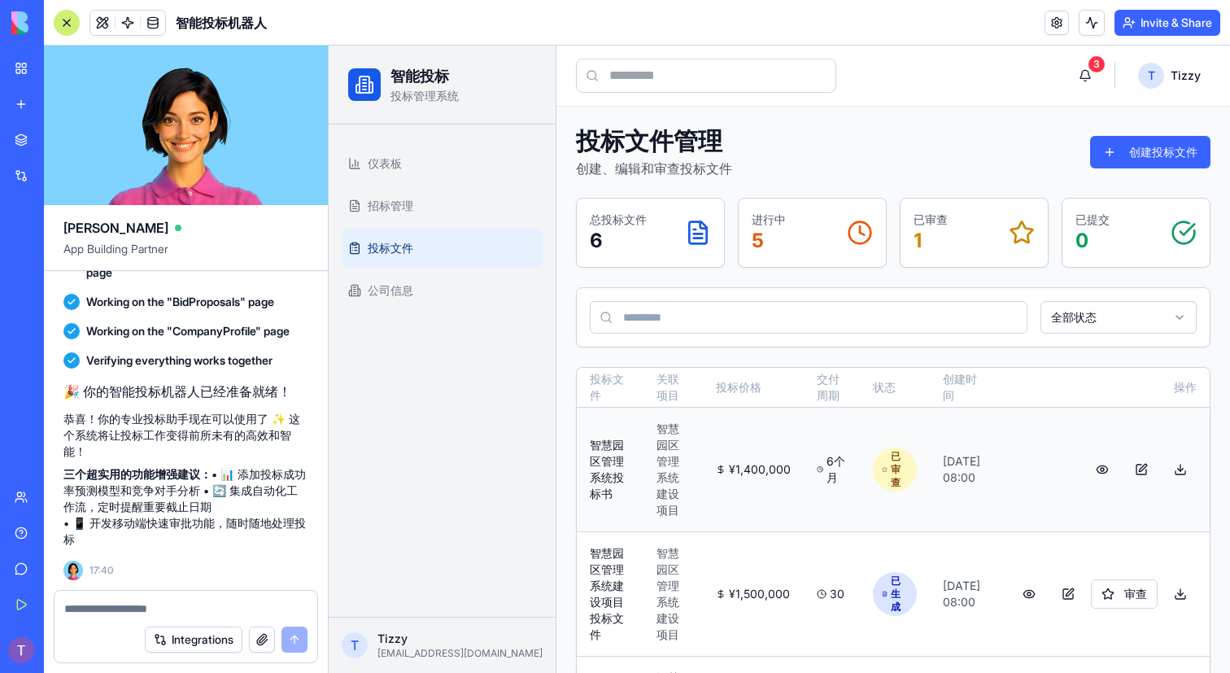
click at [1098, 469] on button at bounding box center [1102, 469] width 33 height 29
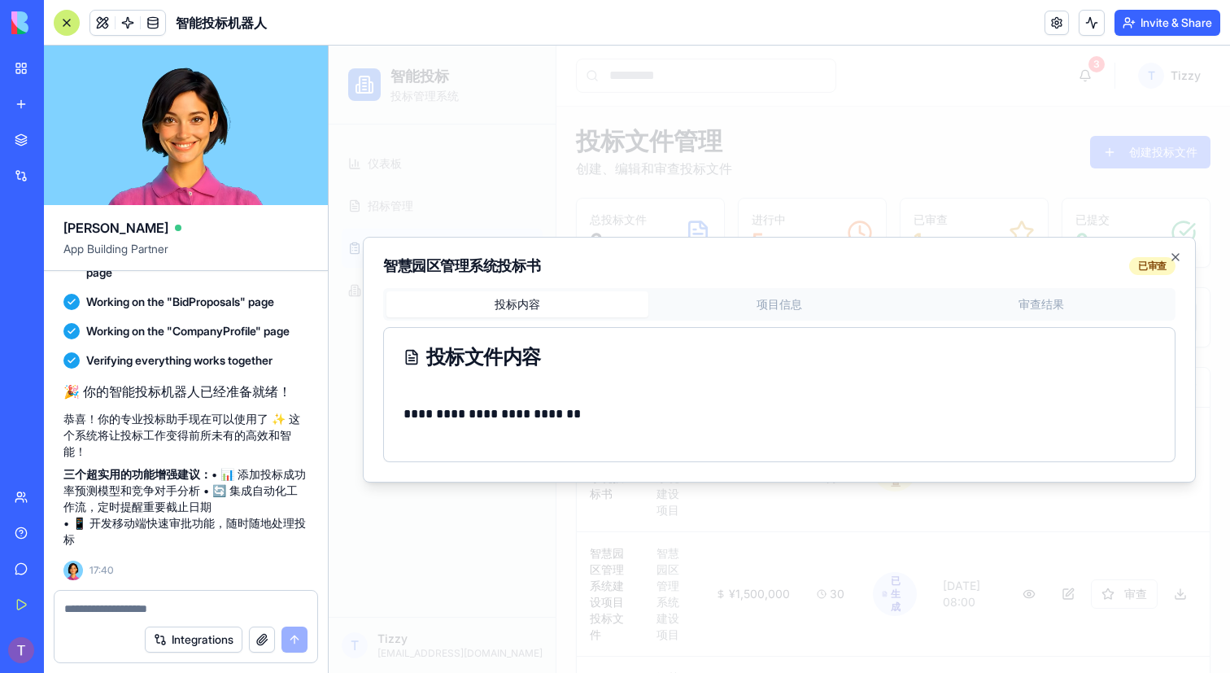
click at [761, 317] on div "投标内容 项目信息 审查结果" at bounding box center [779, 304] width 792 height 33
click at [779, 308] on div "**********" at bounding box center [779, 375] width 792 height 174
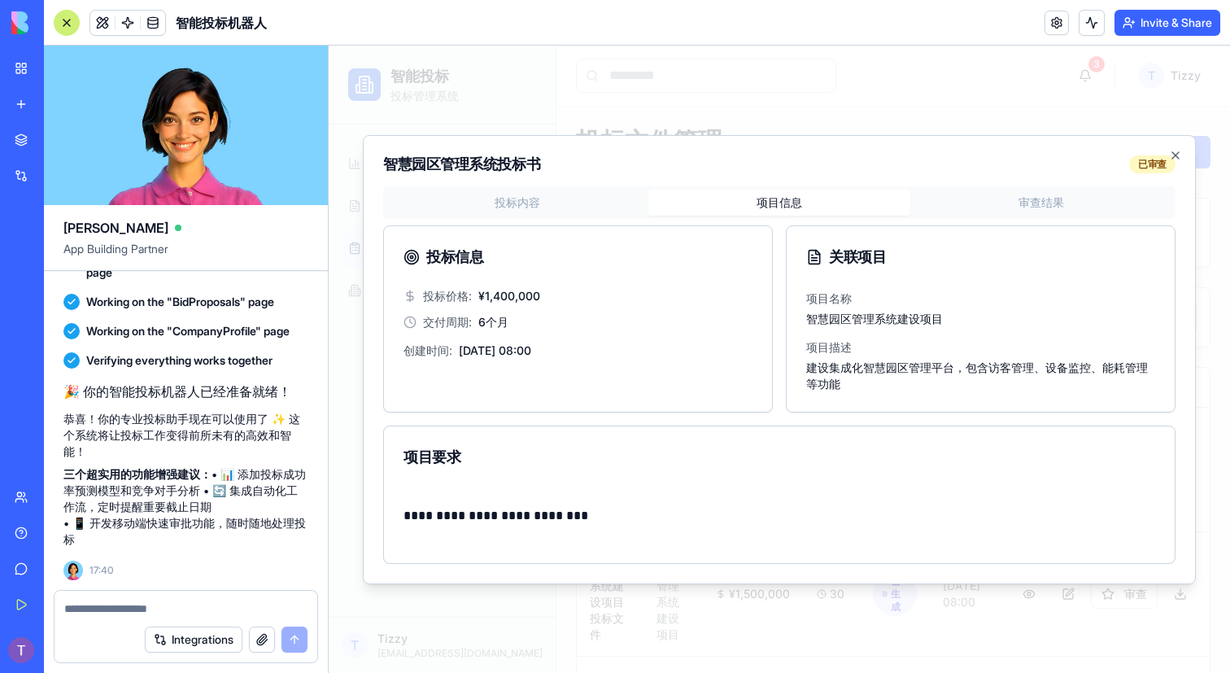
click at [1036, 205] on body "智能投标 投标管理系统 仪表板 招标管理 投标文件 公司信息 T [PERSON_NAME] [PERSON_NAME][EMAIL_ADDRESS][DOM…" at bounding box center [779, 610] width 901 height 1128
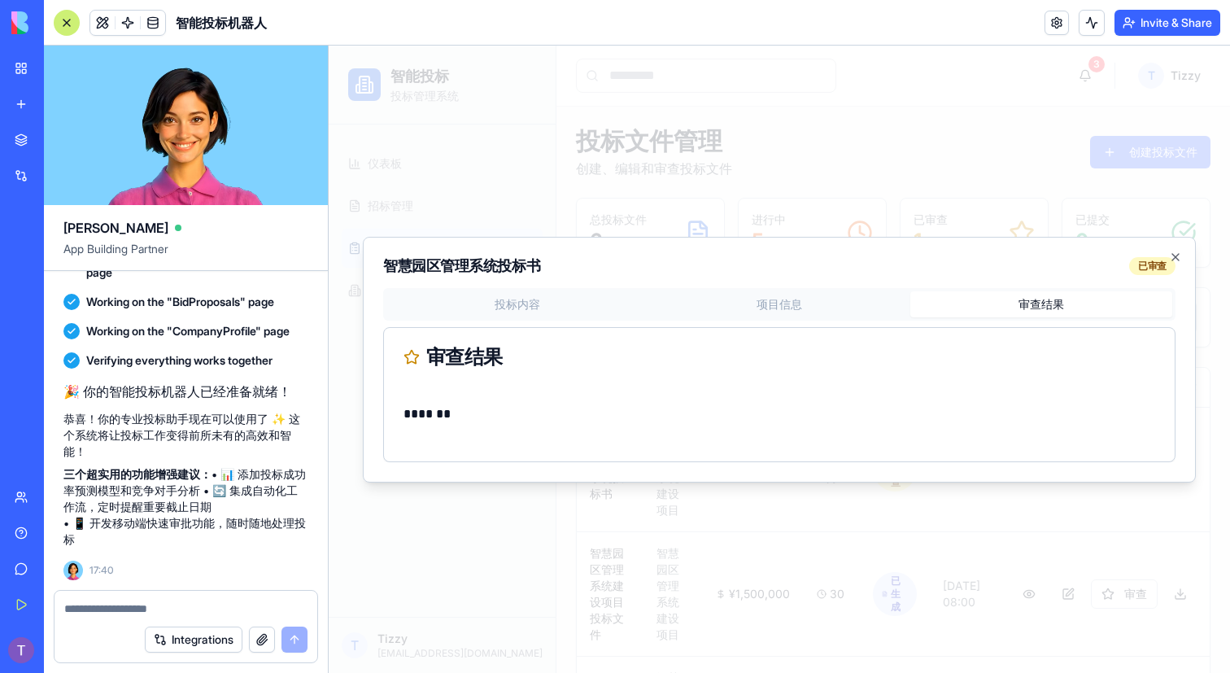
click at [770, 395] on div "审查结果 *******" at bounding box center [779, 394] width 792 height 135
click at [1148, 265] on div "已审查" at bounding box center [1152, 266] width 46 height 18
click at [1178, 259] on icon "button" at bounding box center [1175, 257] width 7 height 7
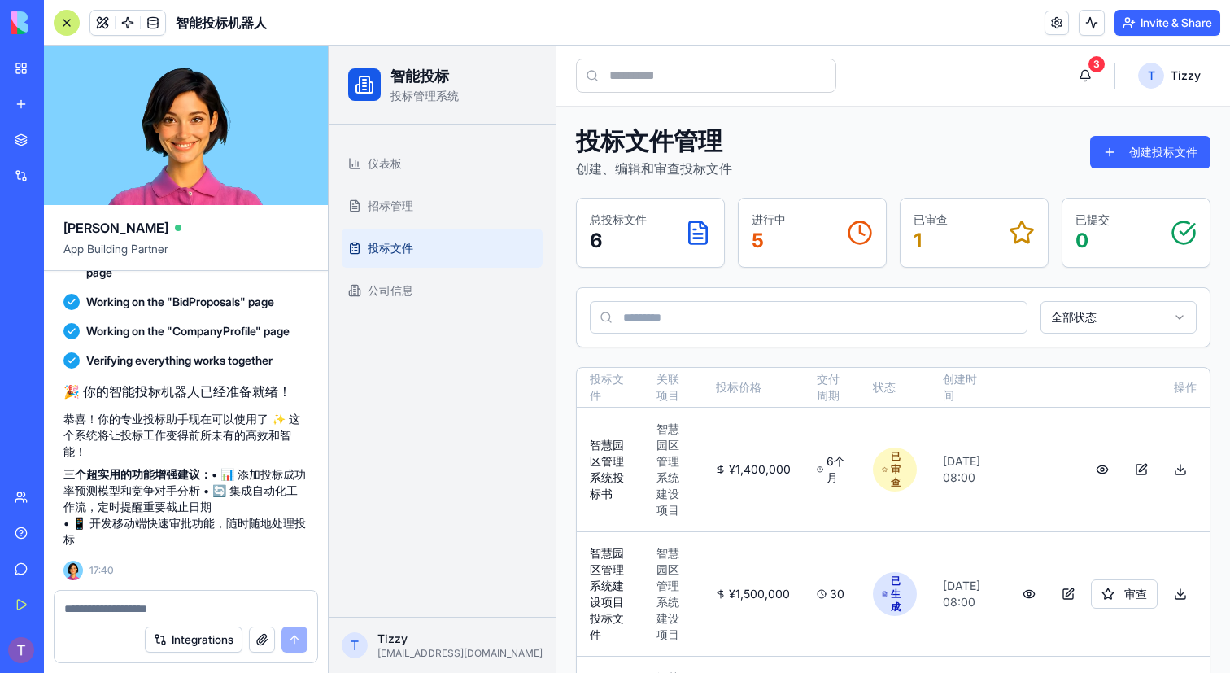
drag, startPoint x: 212, startPoint y: 473, endPoint x: 225, endPoint y: 503, distance: 32.8
click at [225, 503] on p "三个超实用的功能增强建议： • 📊 添加投标成功率预测模型和竞争对手分析 • 🔄 集成自动化工作流，定时提醒重要截止日期 • 📱 开发移动端快速审批功能，随时…" at bounding box center [185, 506] width 245 height 81
copy p "• 📊 添加投标成功率预测模型和竞争对手分析 • 🔄 集成自动化工作流，定时提醒重要截止日期"
click at [103, 608] on textarea at bounding box center [185, 608] width 243 height 16
paste textarea "**********"
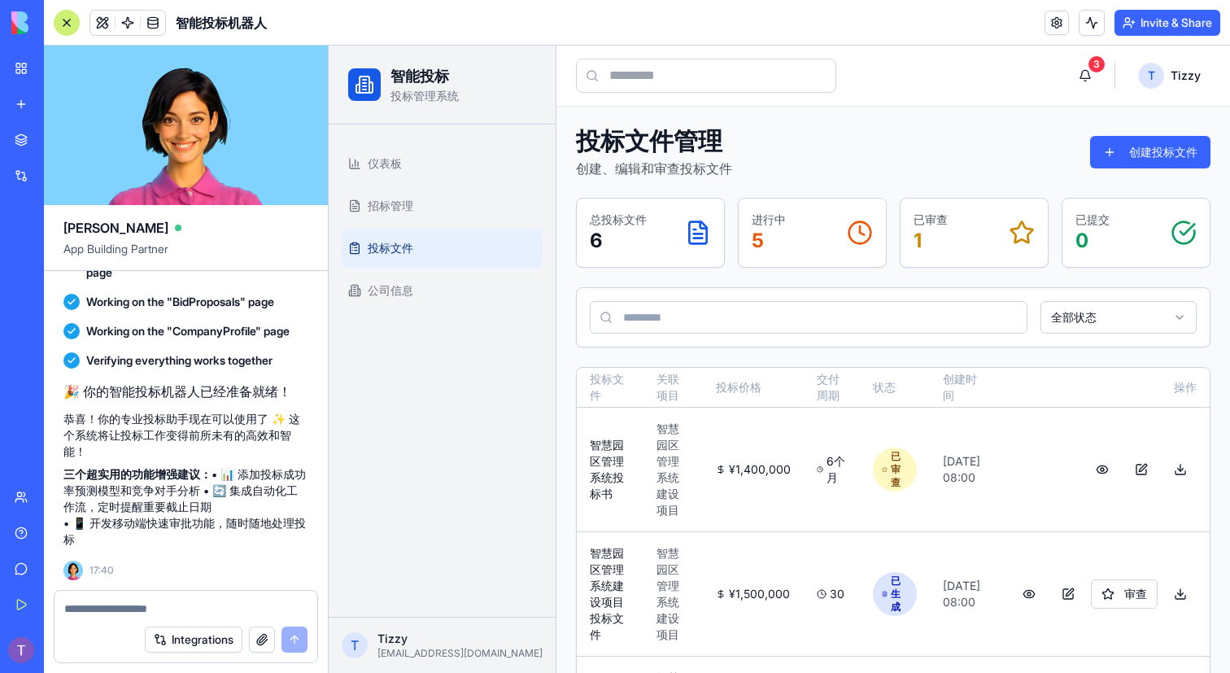
type textarea "**********"
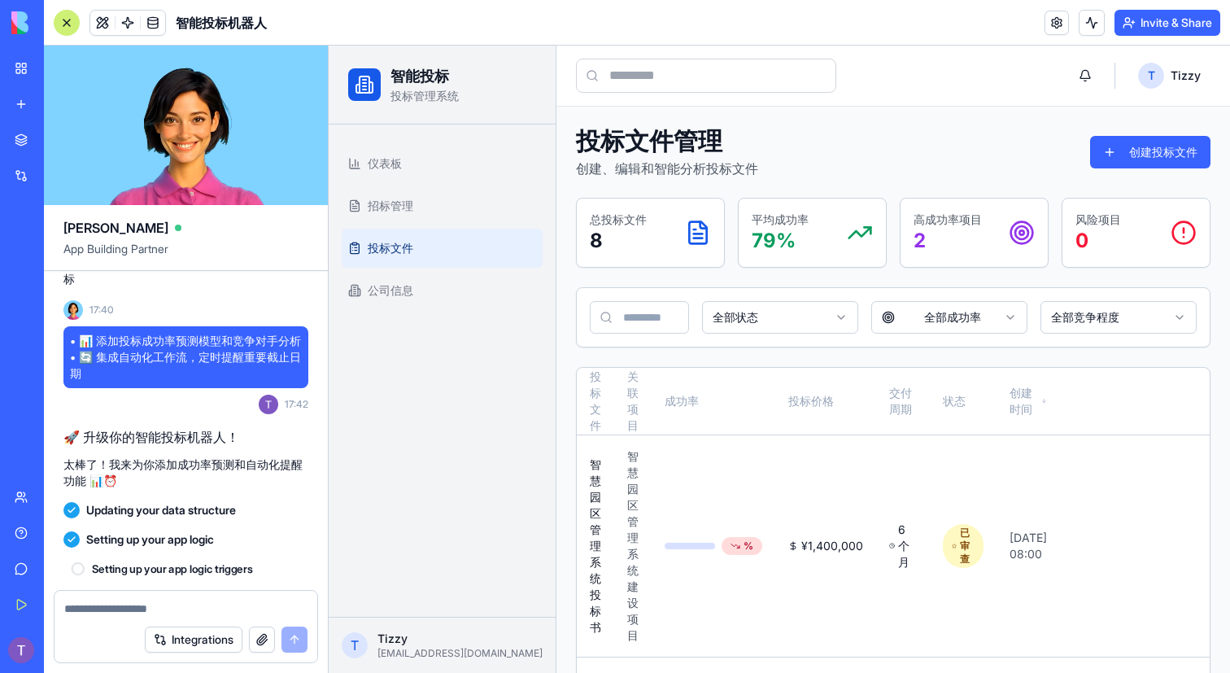
scroll to position [1679, 0]
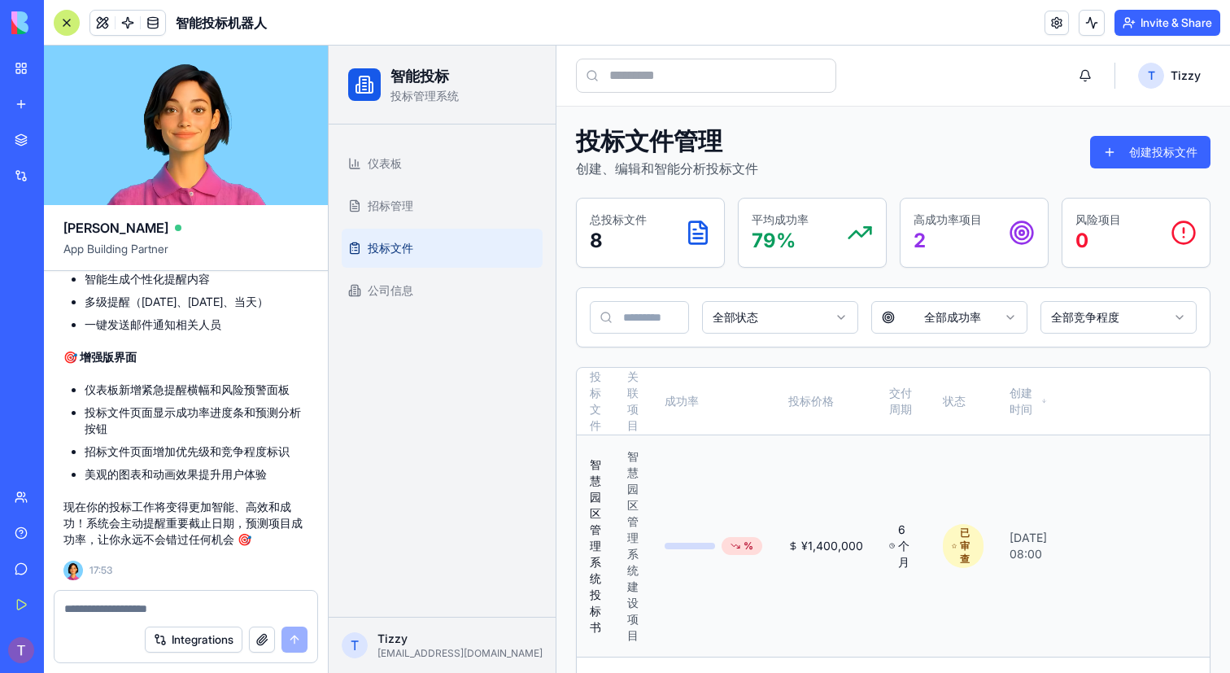
click at [692, 539] on div "%" at bounding box center [714, 546] width 98 height 18
click at [727, 539] on div "%" at bounding box center [742, 546] width 41 height 18
click at [811, 543] on div "¥ 1,400,000" at bounding box center [825, 546] width 75 height 16
click at [1091, 22] on button at bounding box center [1092, 23] width 26 height 26
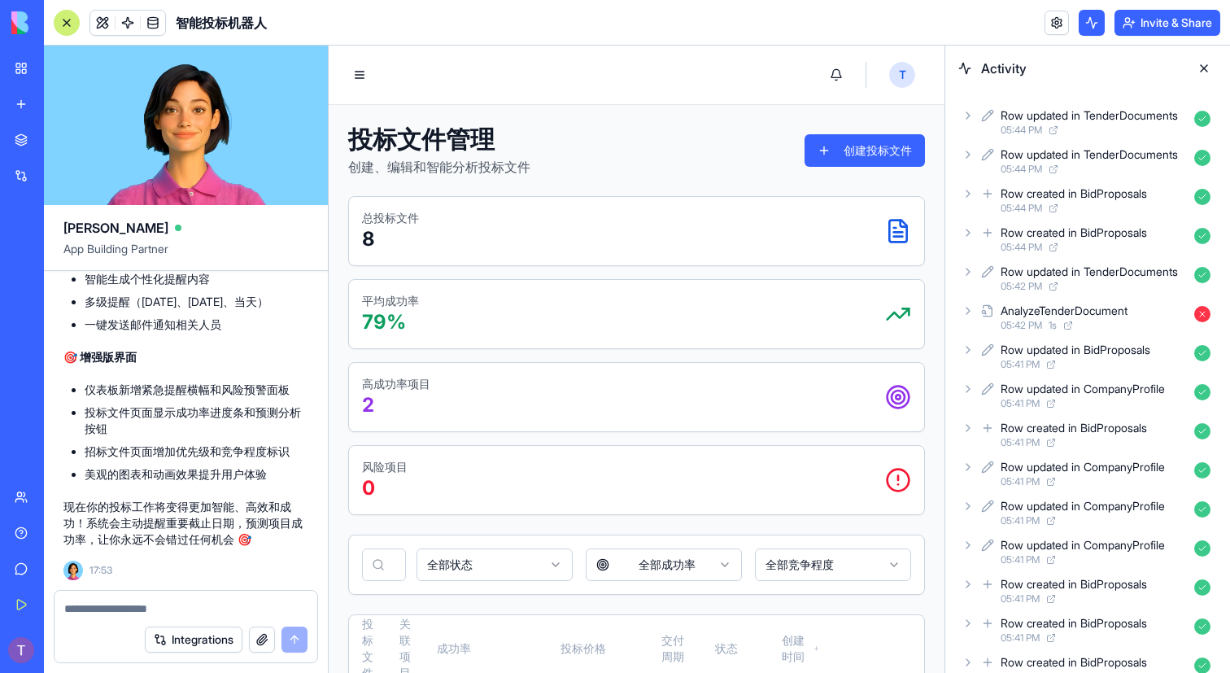
click at [1062, 305] on div "AnalyzeTenderDocument" at bounding box center [1064, 311] width 127 height 16
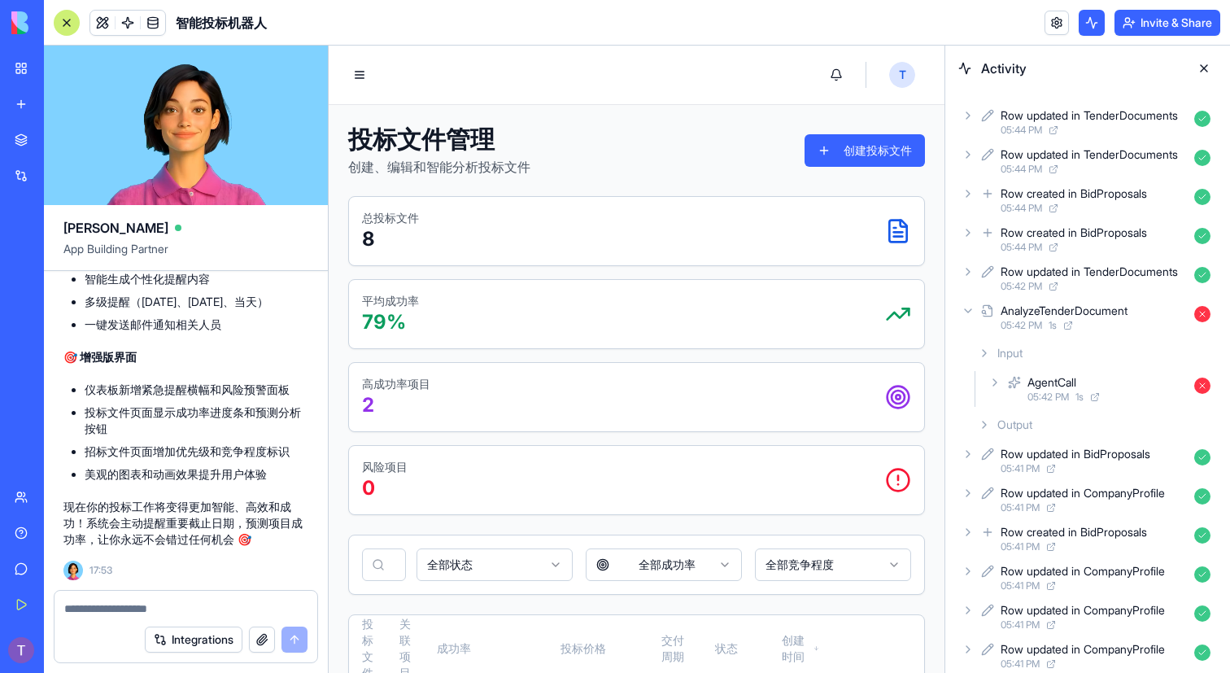
click at [1097, 373] on div "AgentCall 05:42 PM 1 s" at bounding box center [1101, 389] width 232 height 36
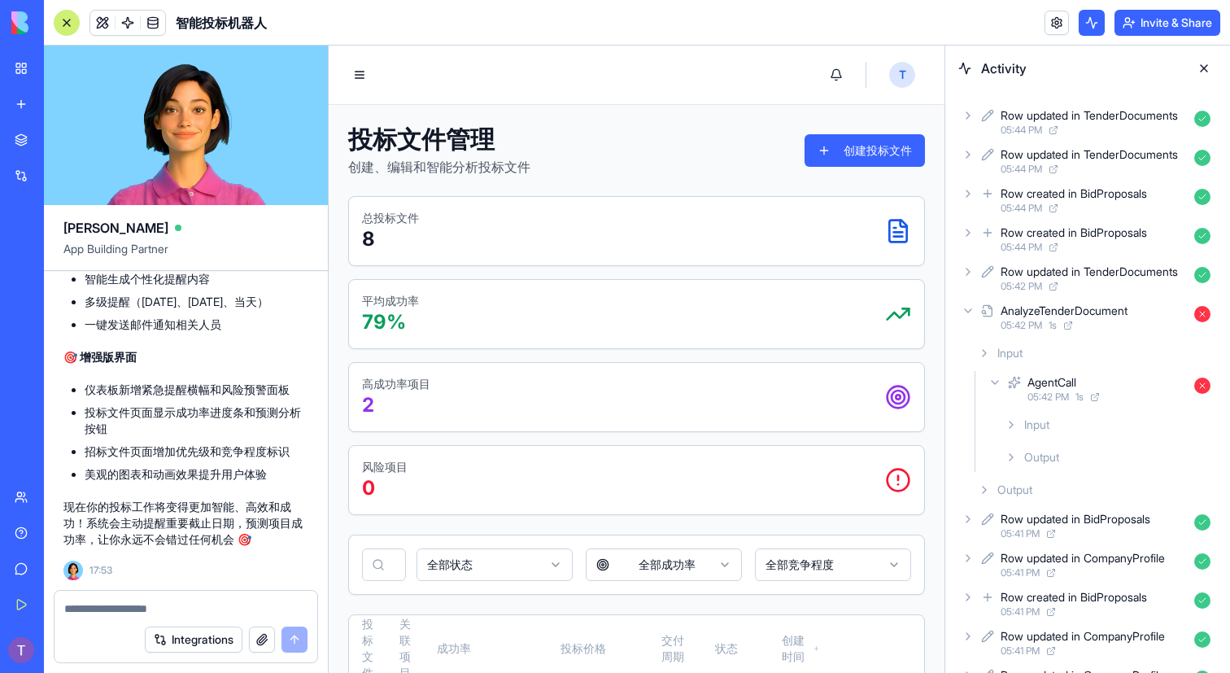
click at [1041, 420] on span "Input" at bounding box center [1036, 425] width 25 height 16
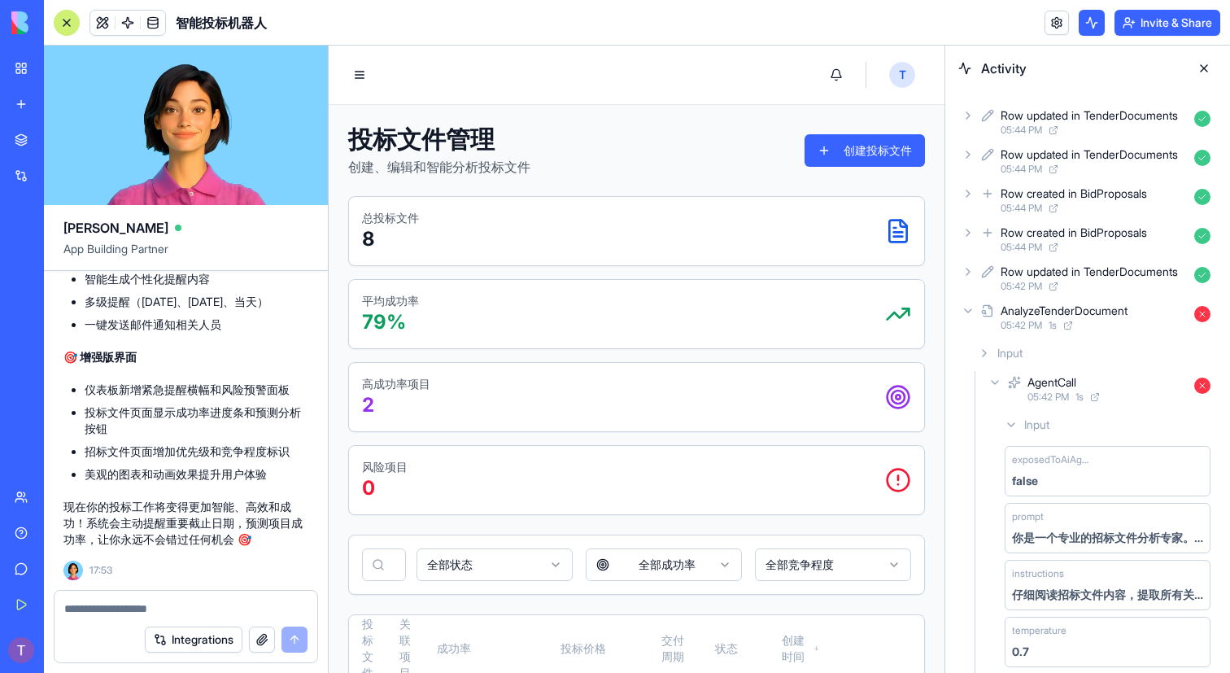
click at [1049, 466] on div "exposedToAiAgent false" at bounding box center [1108, 471] width 206 height 50
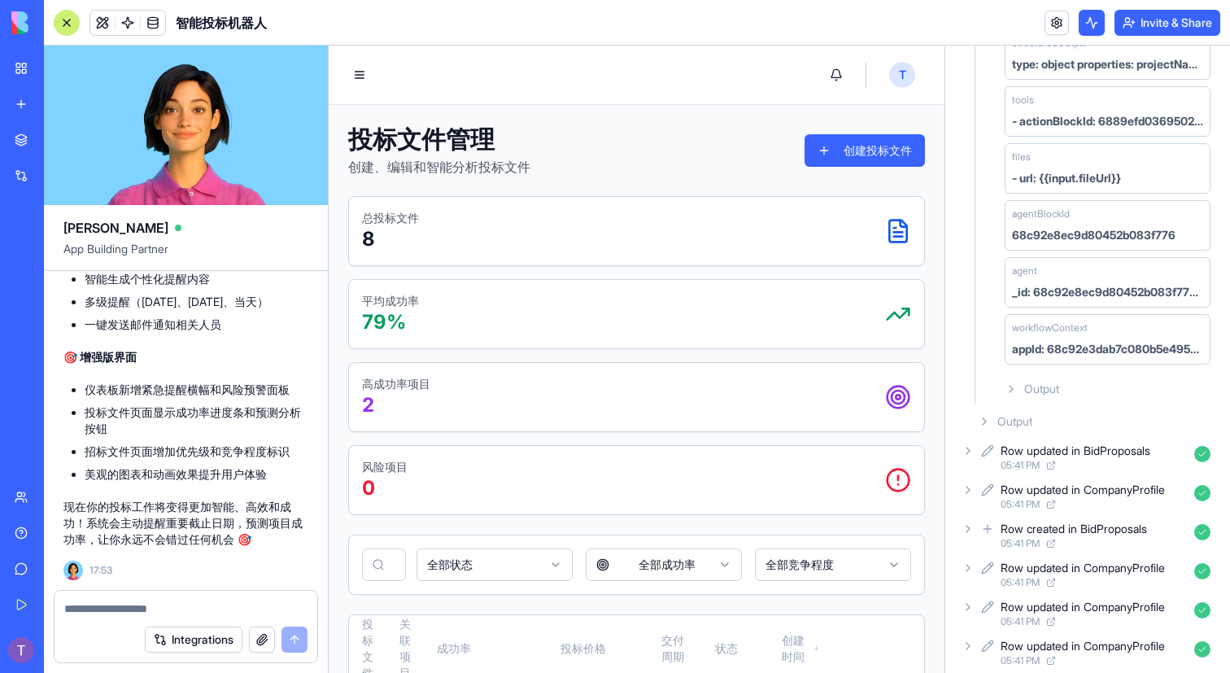
scroll to position [723, 0]
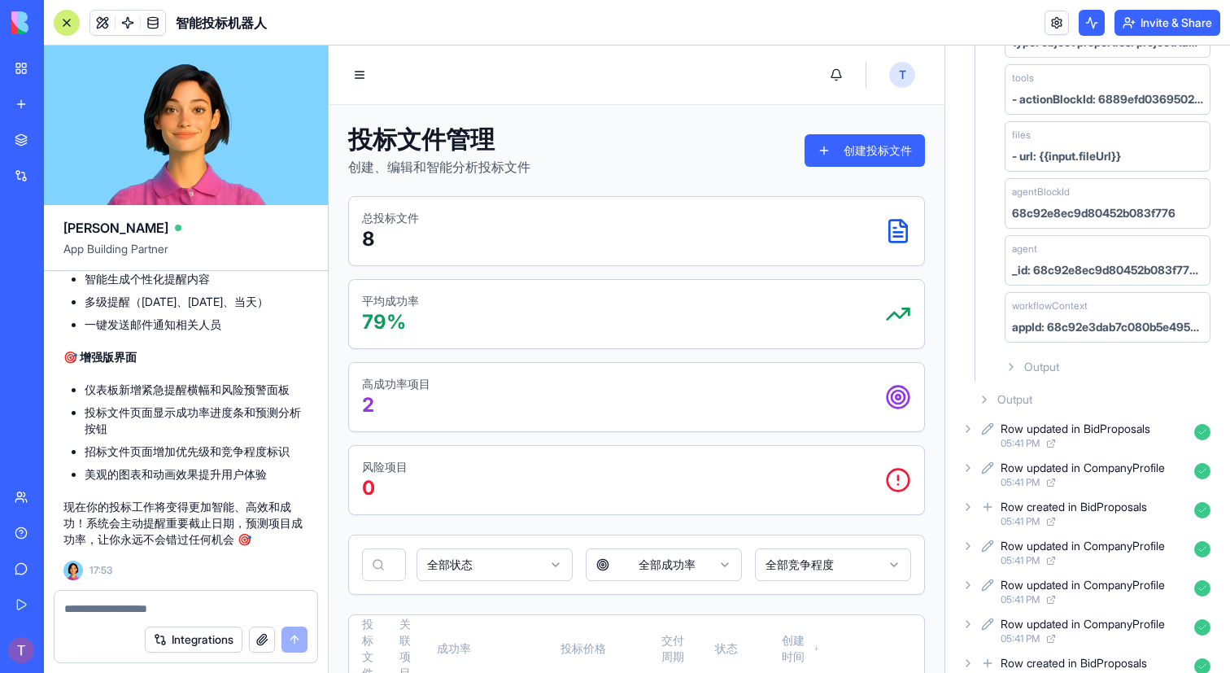
click at [1041, 375] on div "Output" at bounding box center [1107, 366] width 219 height 29
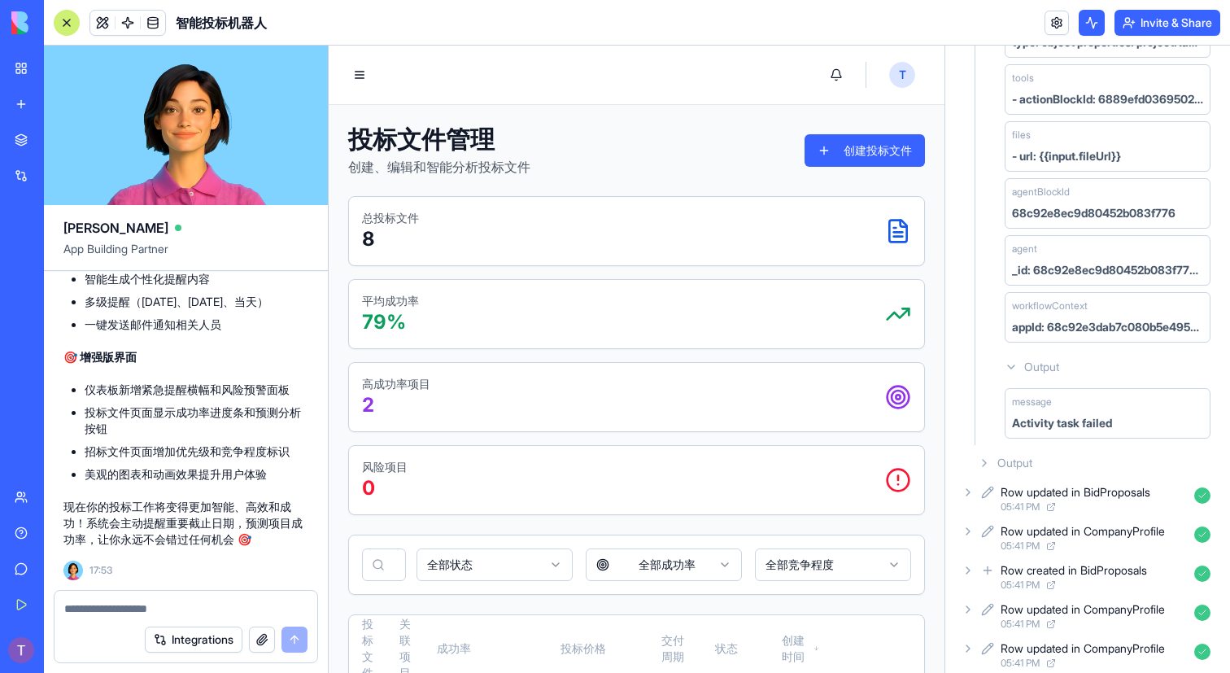
click at [1045, 400] on span "message" at bounding box center [1032, 401] width 40 height 13
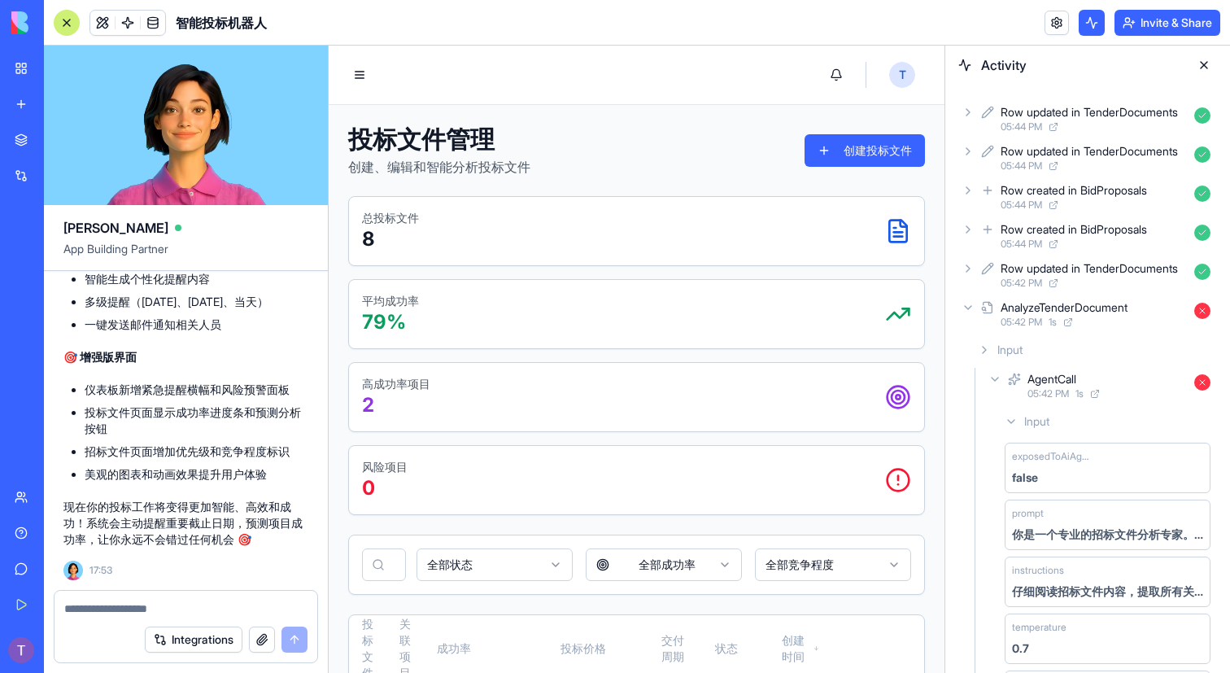
scroll to position [0, 0]
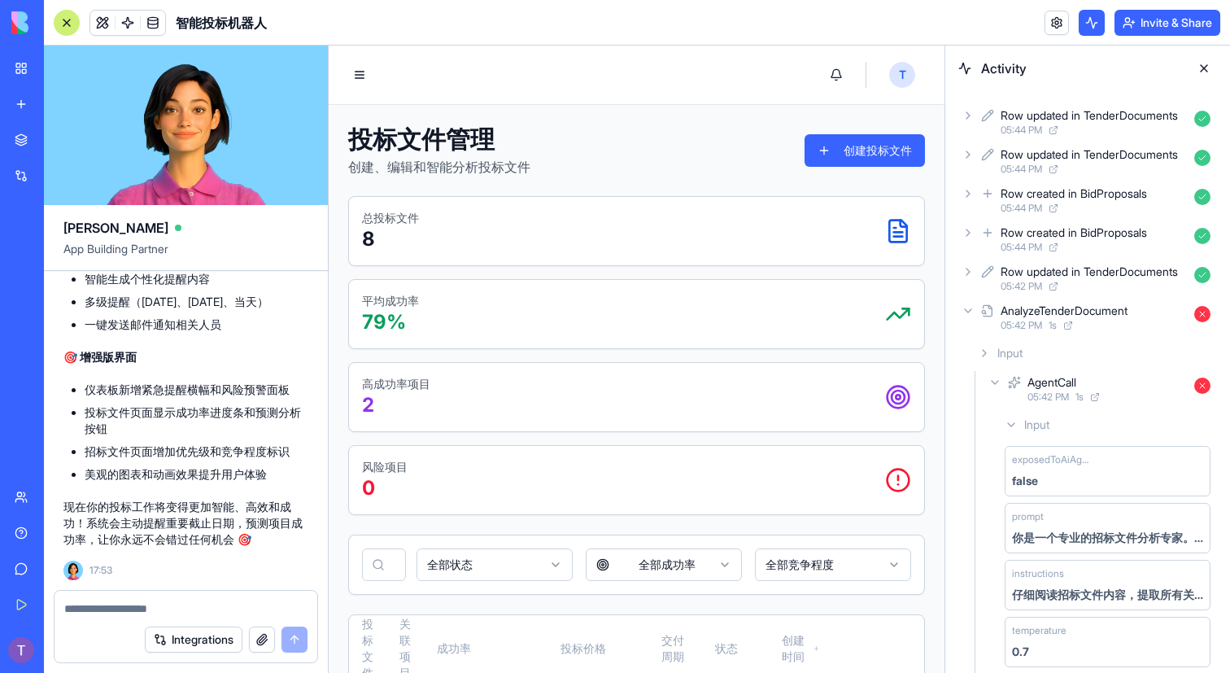
click at [1180, 21] on button "Invite & Share" at bounding box center [1168, 23] width 106 height 26
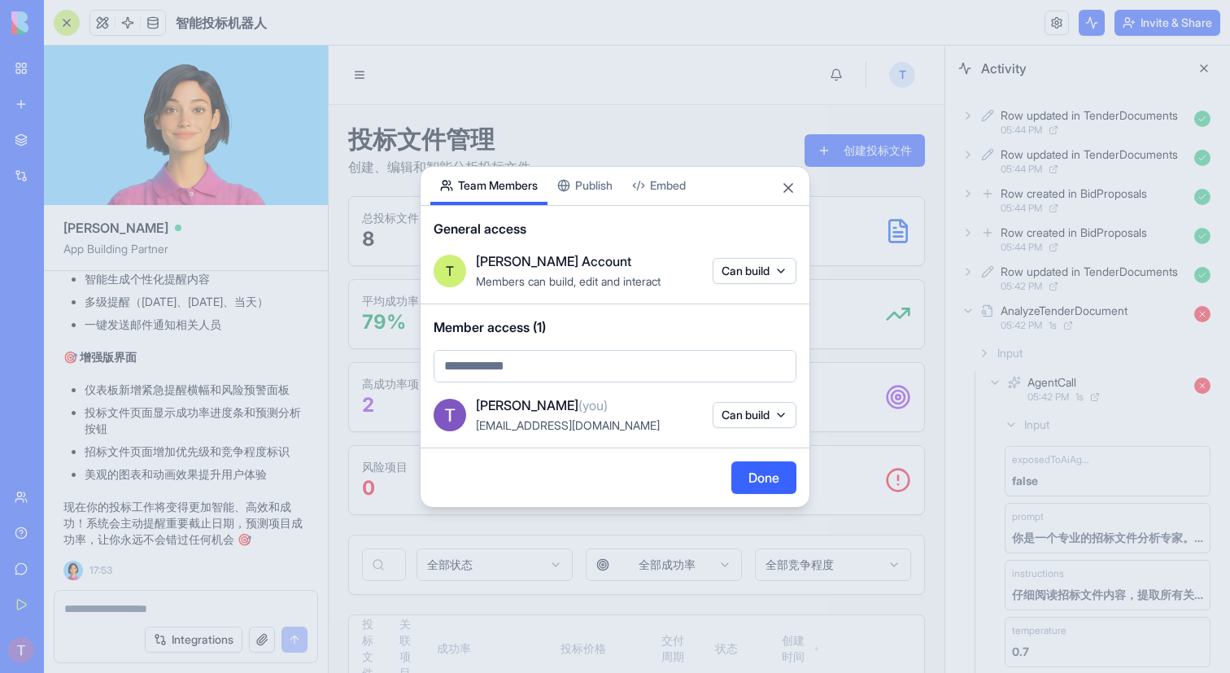
click at [757, 474] on button "Done" at bounding box center [763, 477] width 65 height 33
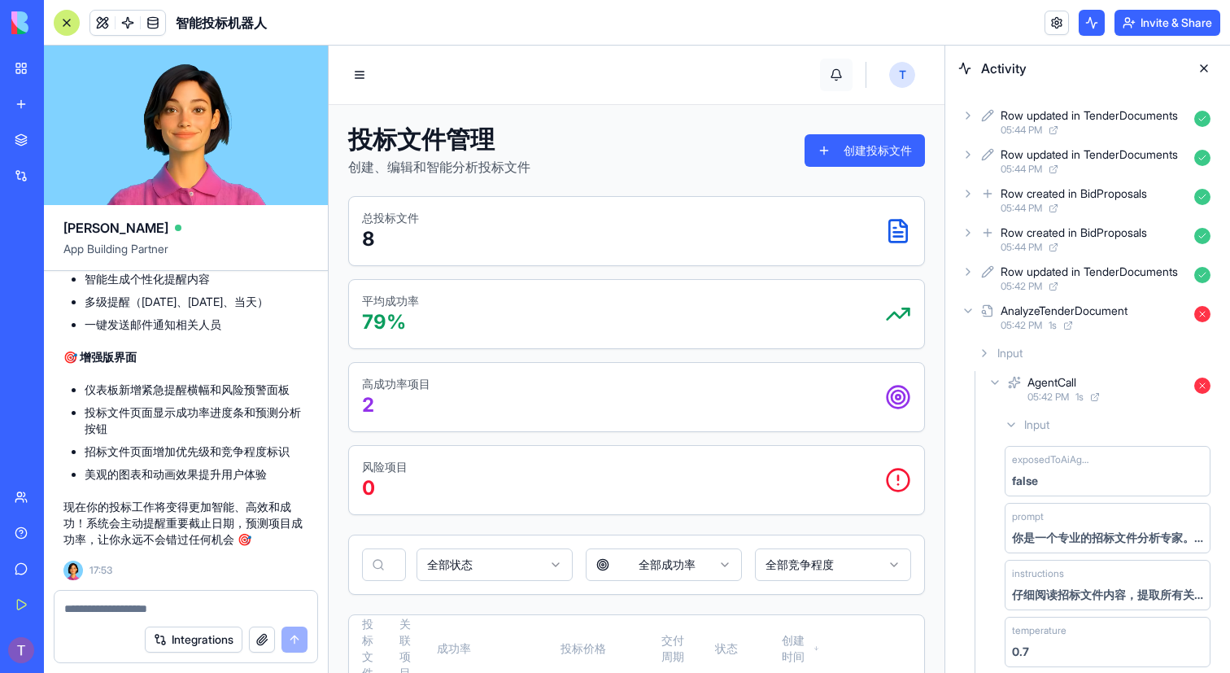
click at [833, 76] on button at bounding box center [836, 75] width 33 height 33
click at [1049, 25] on link at bounding box center [1057, 23] width 24 height 24
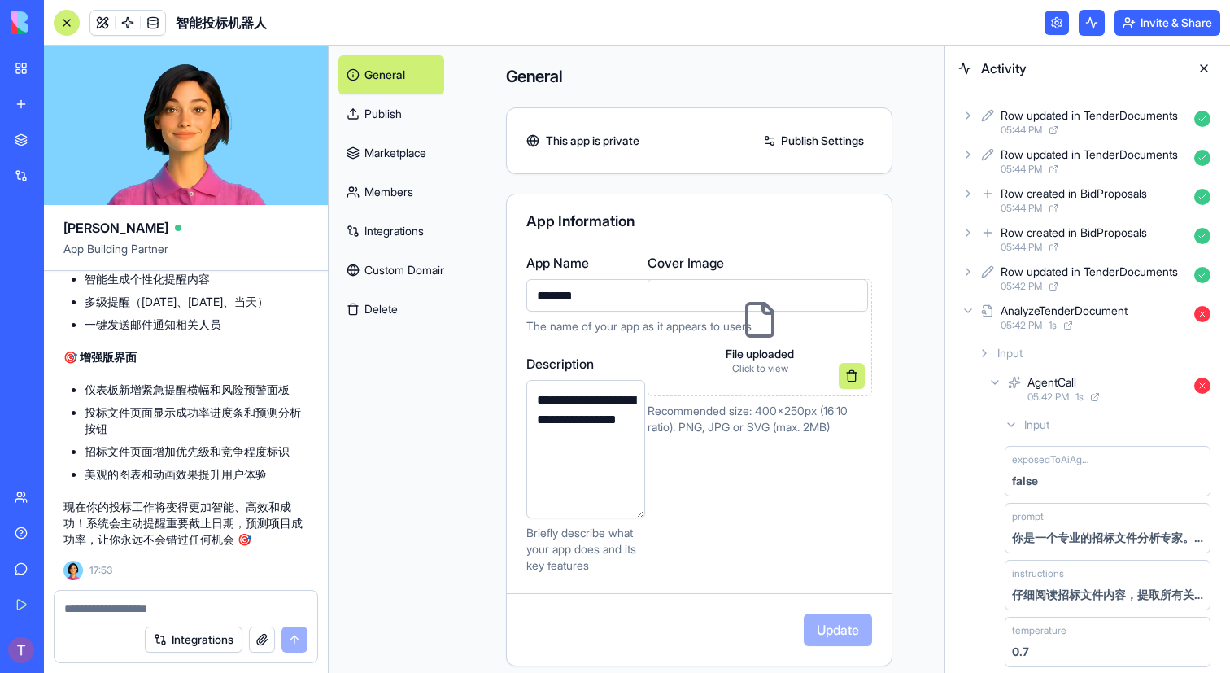
click at [1203, 72] on button at bounding box center [1204, 68] width 26 height 26
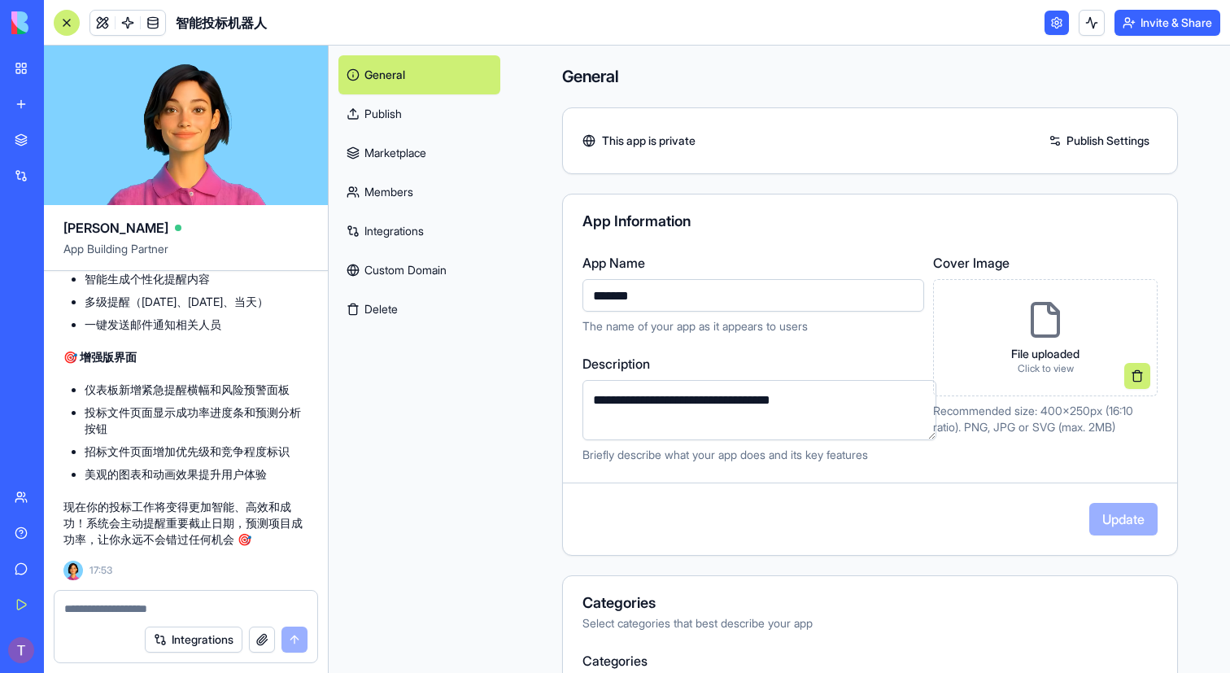
click at [1055, 25] on link at bounding box center [1057, 23] width 24 height 24
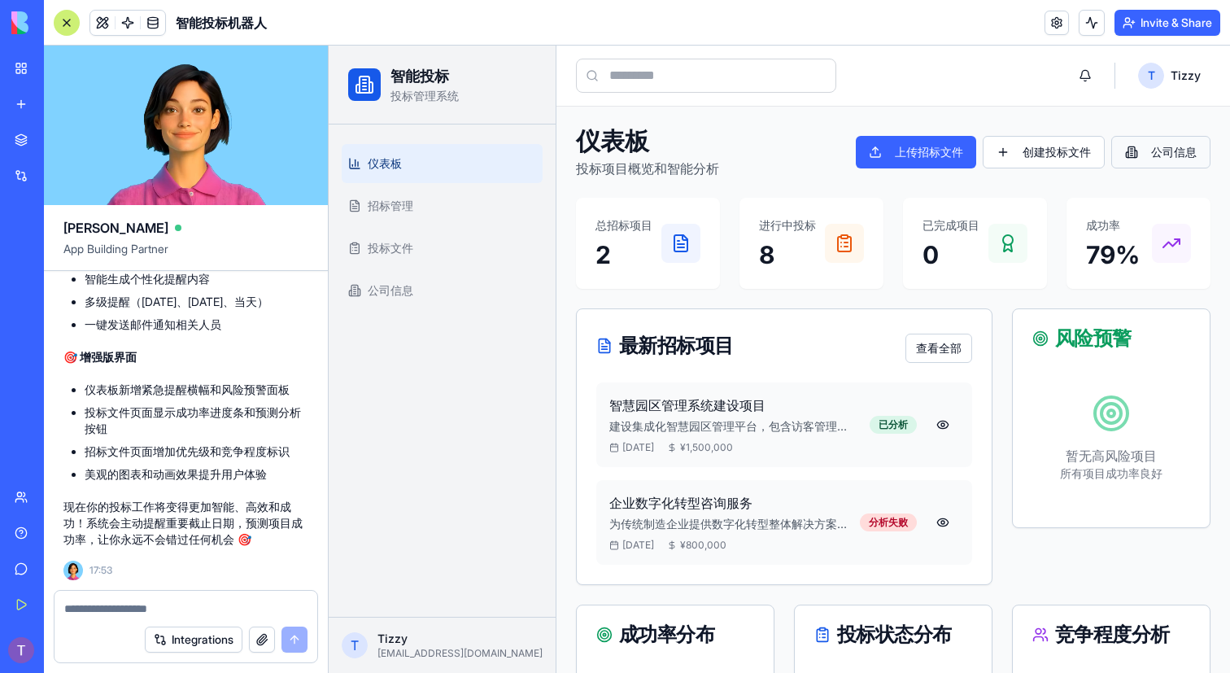
click at [1167, 164] on button "公司信息" at bounding box center [1160, 152] width 99 height 33
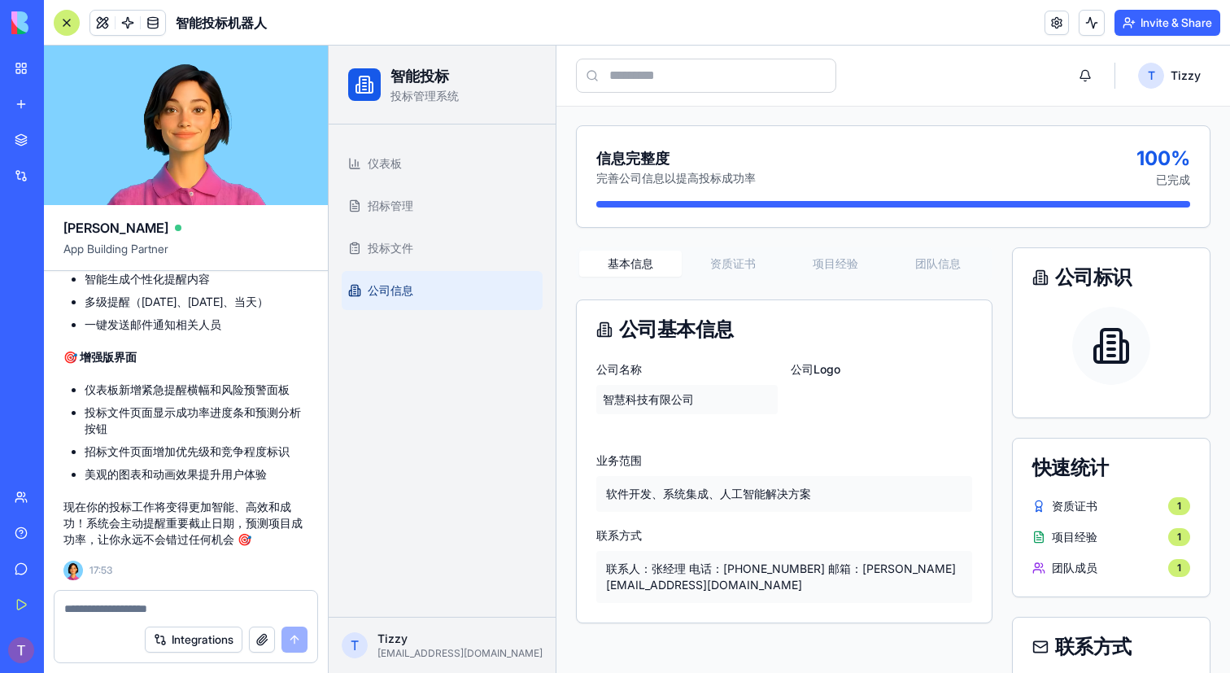
scroll to position [83, 0]
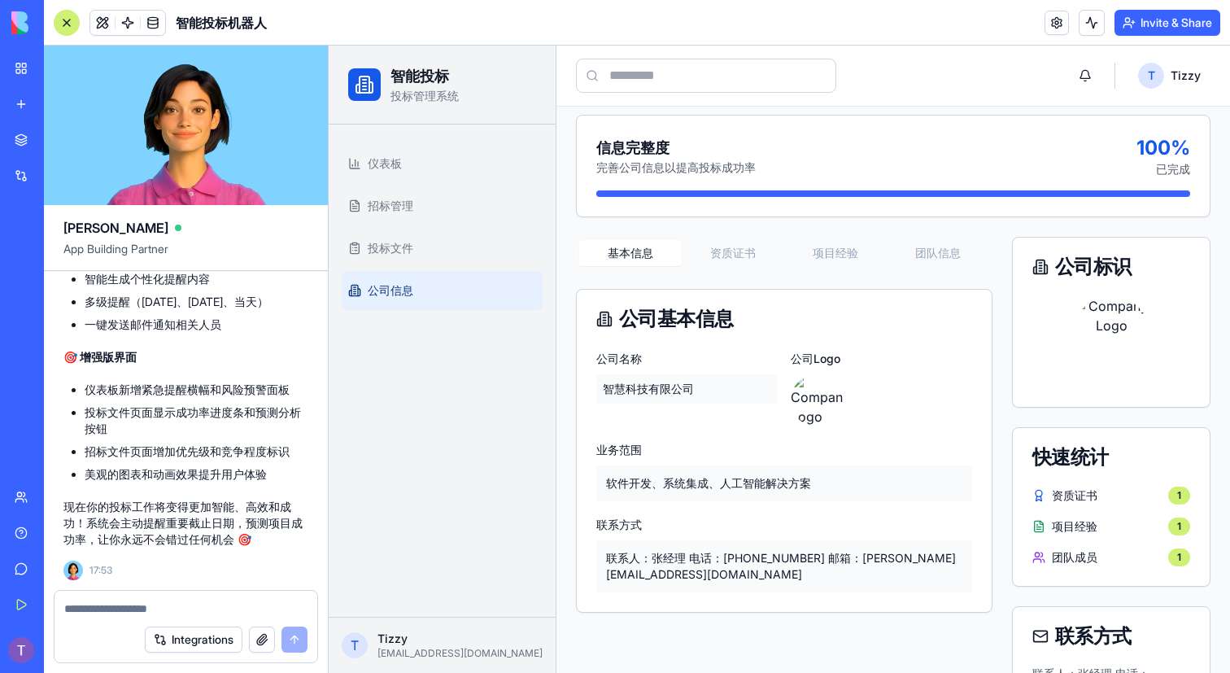
click at [732, 255] on button "资质证书" at bounding box center [733, 253] width 103 height 26
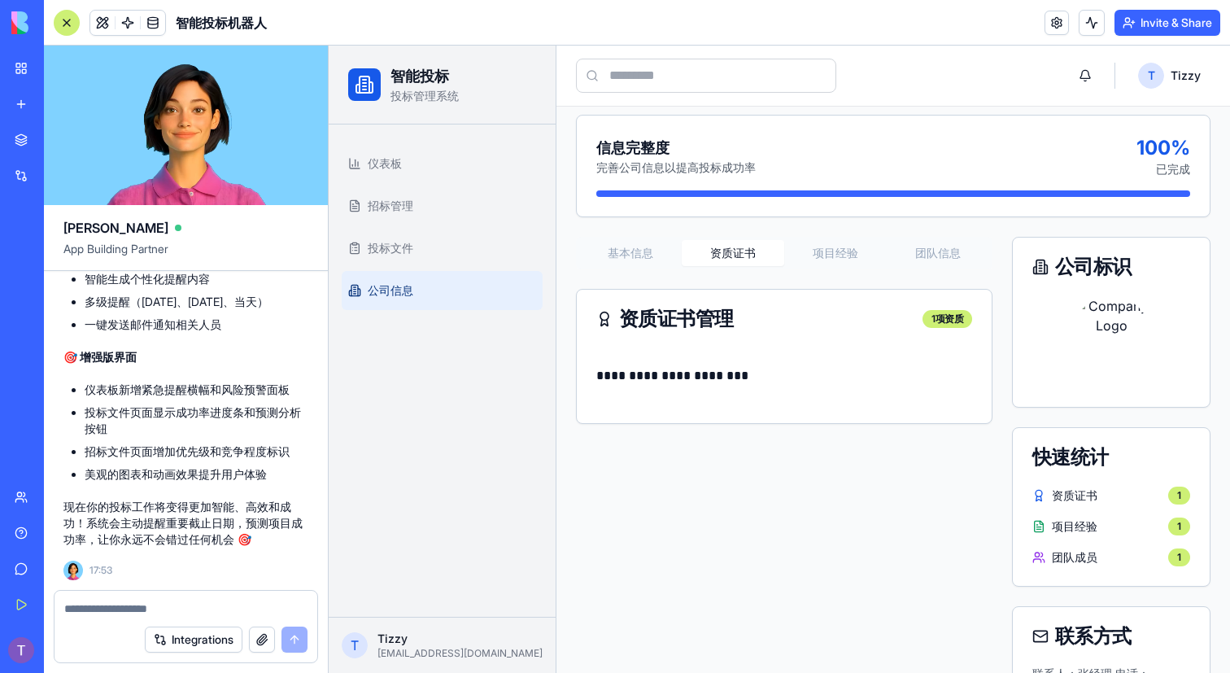
click at [844, 253] on button "项目经验" at bounding box center [835, 253] width 103 height 26
click at [923, 264] on button "团队信息" at bounding box center [938, 253] width 103 height 26
click at [747, 368] on p "**********" at bounding box center [784, 375] width 376 height 23
click at [879, 368] on p "**********" at bounding box center [784, 375] width 376 height 23
click at [831, 248] on button "项目经验" at bounding box center [835, 253] width 103 height 26
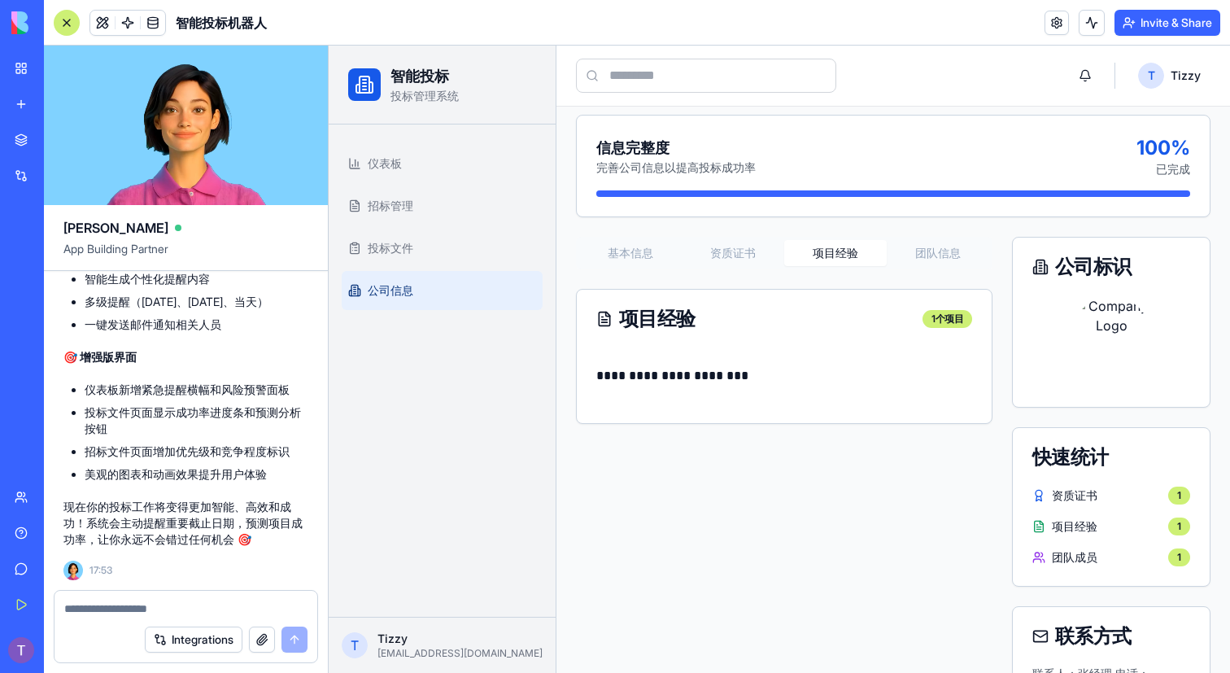
click at [760, 243] on button "资质证书" at bounding box center [733, 253] width 103 height 26
click at [667, 238] on div "基本信息 资质证书 项目经验 团队信息" at bounding box center [784, 253] width 417 height 33
click at [640, 242] on button "基本信息" at bounding box center [630, 253] width 103 height 26
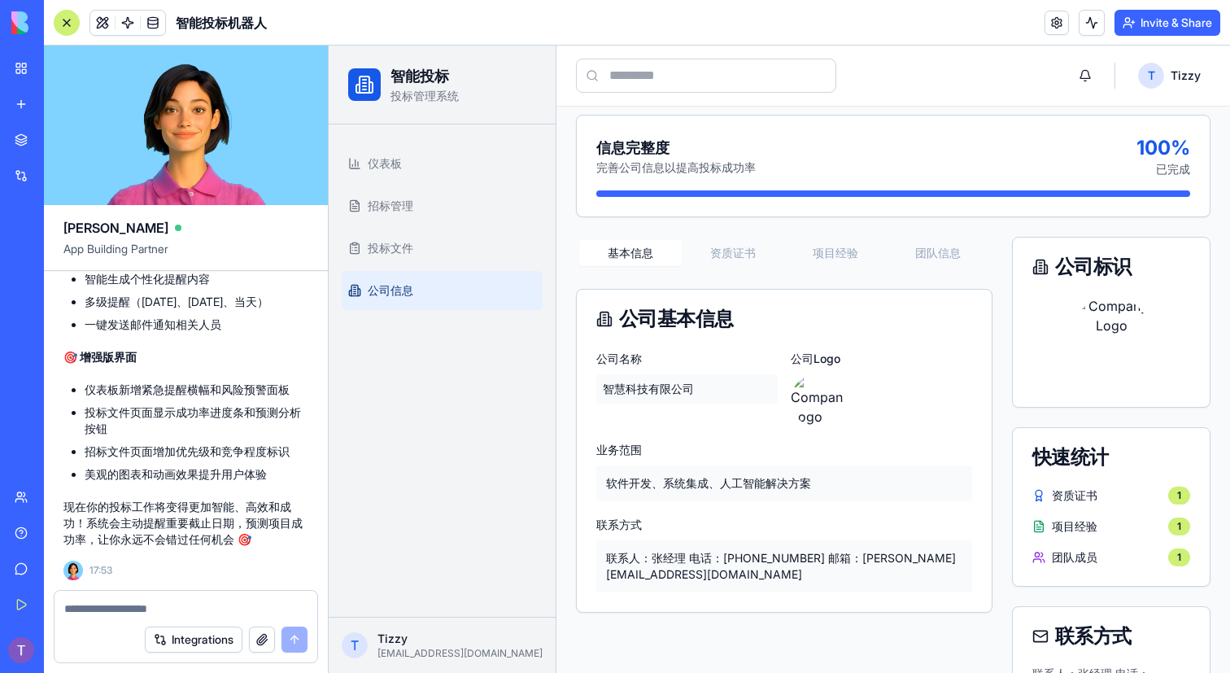
click at [693, 143] on h3 "信息完整度" at bounding box center [675, 148] width 159 height 23
click at [863, 165] on div "信息完整度 完善公司信息以提高投标成功率 100 % 已完成" at bounding box center [893, 156] width 594 height 42
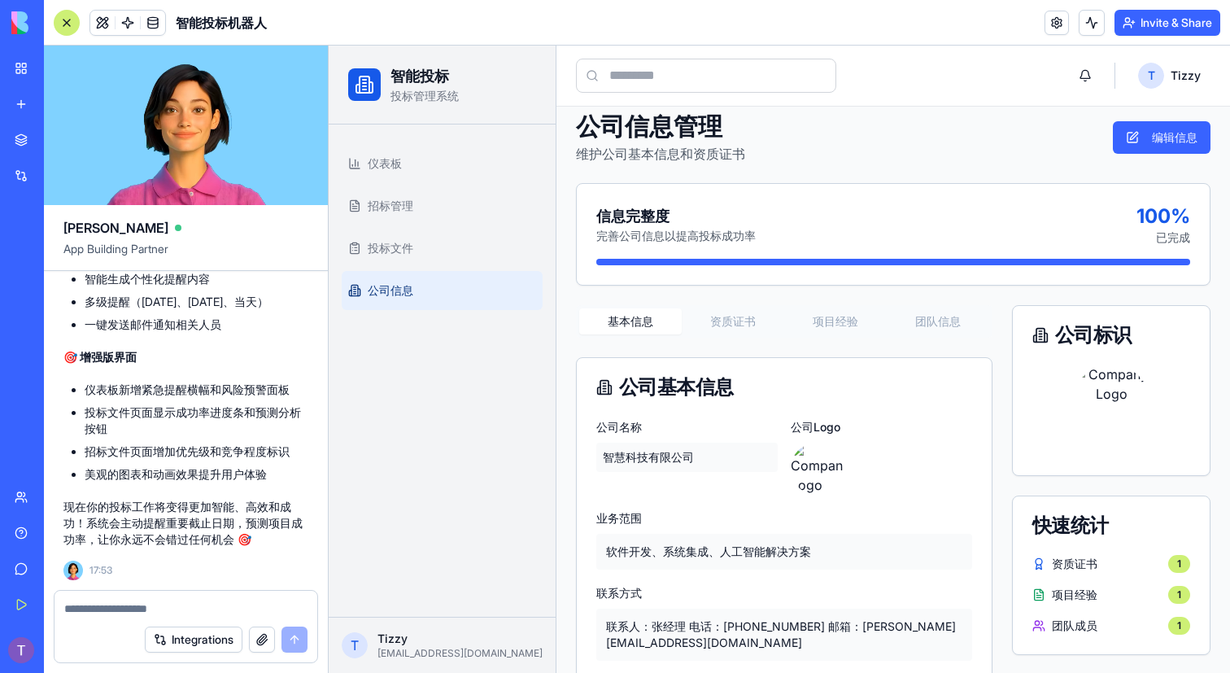
scroll to position [0, 0]
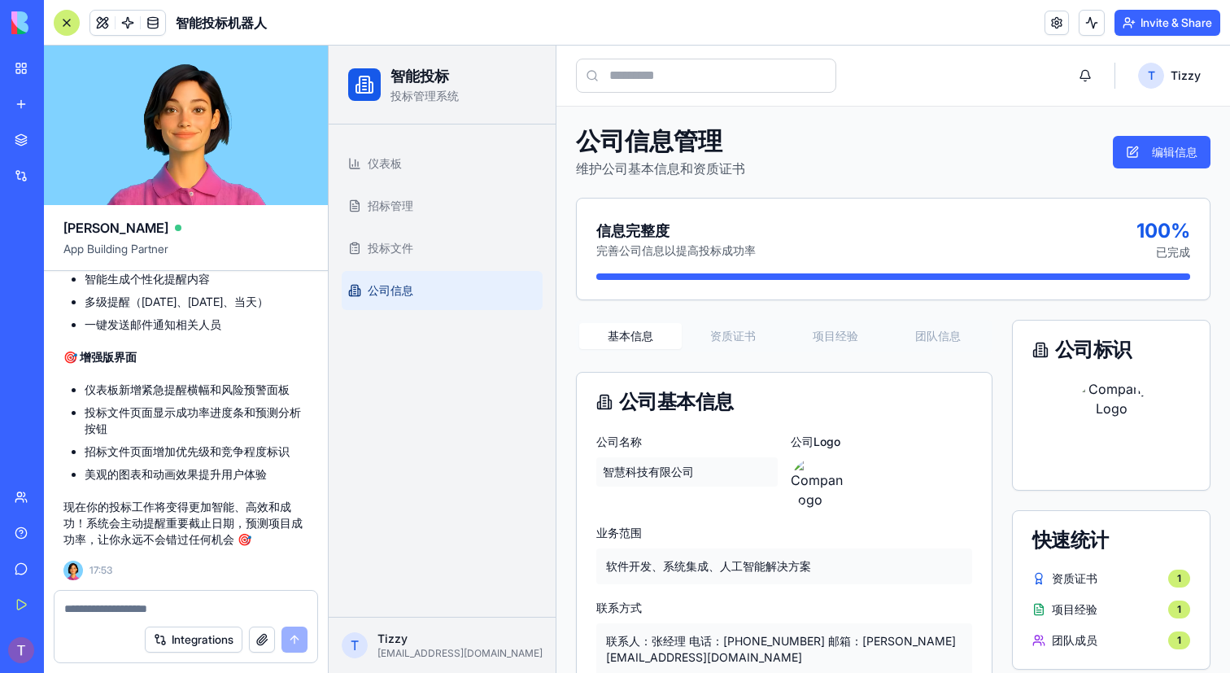
click at [1167, 28] on button "Invite & Share" at bounding box center [1168, 23] width 106 height 26
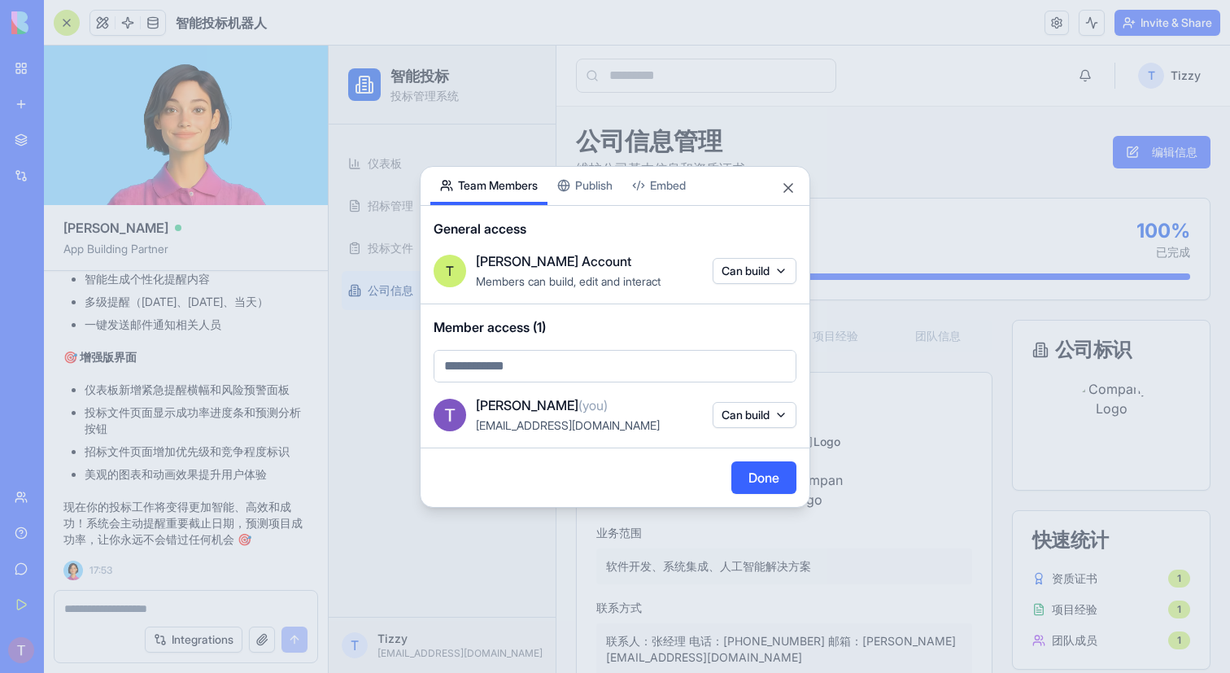
click at [615, 188] on div "Share App Team Members Publish Embed General access [PERSON_NAME] Account Membe…" at bounding box center [615, 337] width 391 height 342
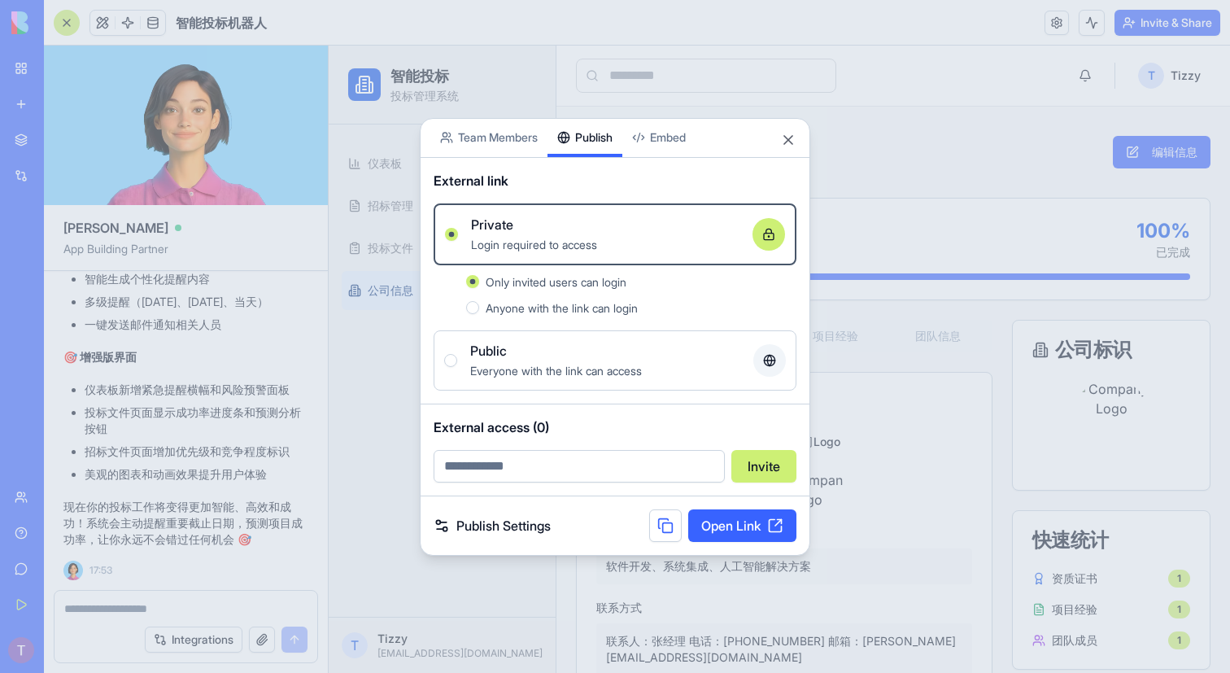
click at [610, 375] on span "Everyone with the link can access" at bounding box center [556, 371] width 172 height 14
click at [457, 367] on button "Public Everyone with the link can access" at bounding box center [450, 360] width 13 height 13
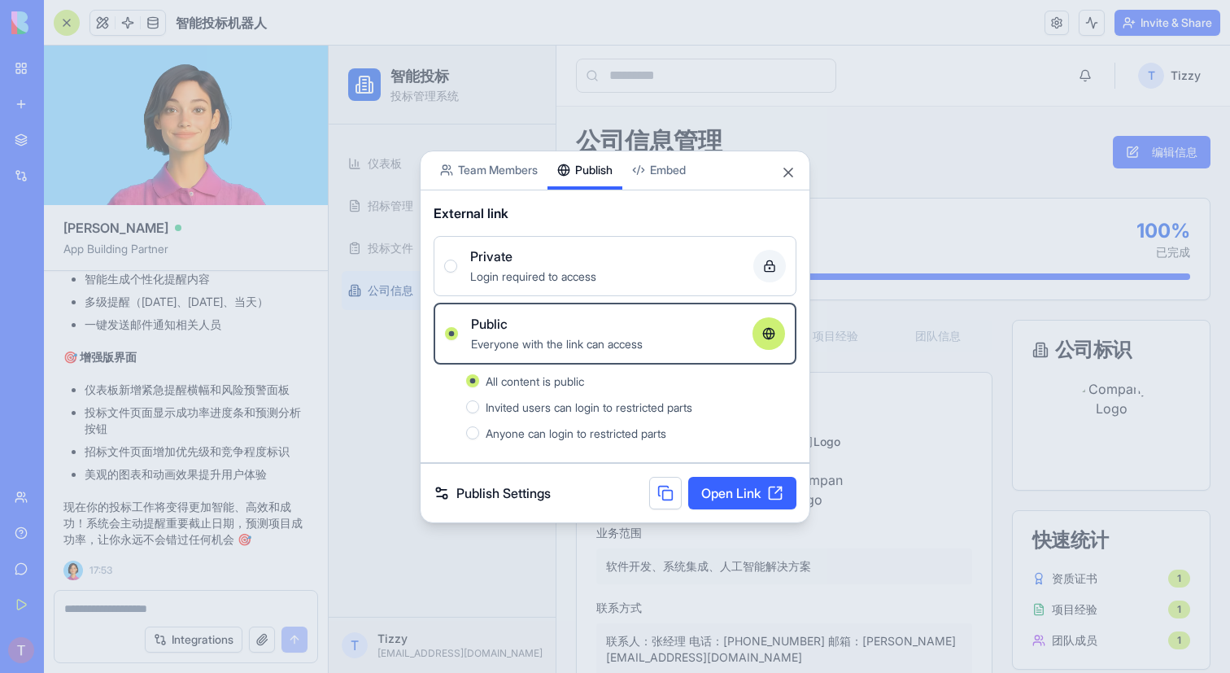
click at [573, 405] on span "Invited users can login to restricted parts" at bounding box center [589, 407] width 207 height 14
click at [479, 405] on button "Invited users can login to restricted parts" at bounding box center [472, 406] width 13 height 13
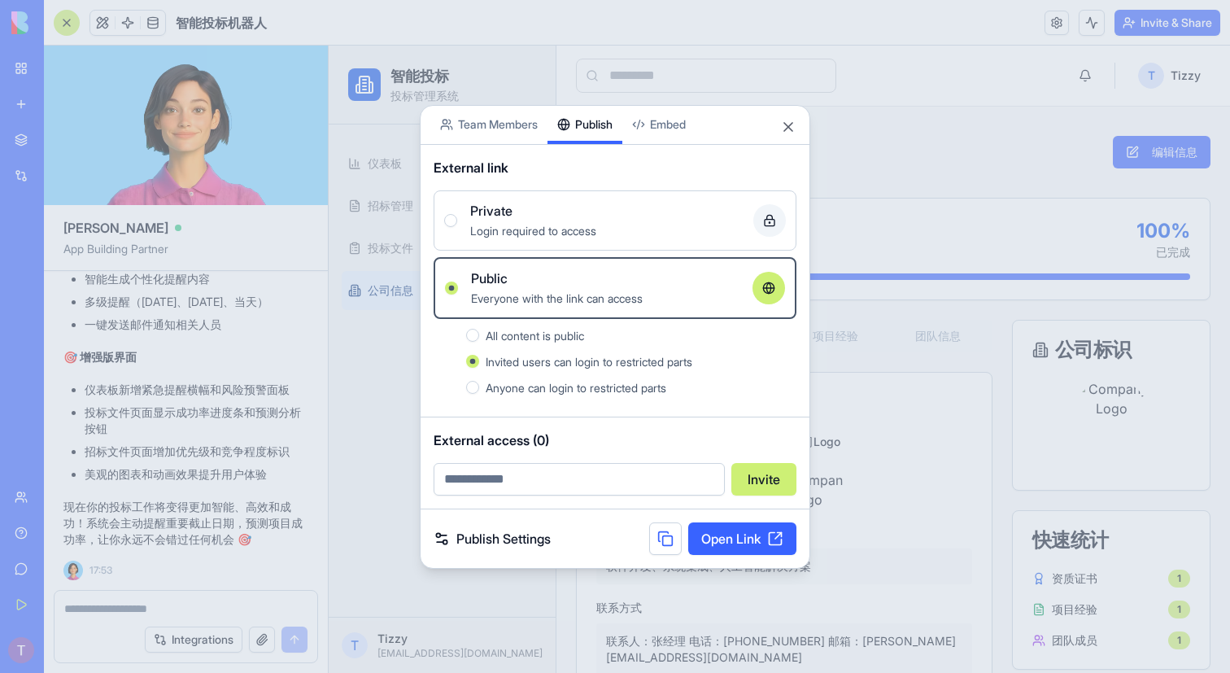
click at [562, 338] on span "All content is public" at bounding box center [535, 336] width 98 height 14
click at [479, 338] on button "All content is public" at bounding box center [472, 335] width 13 height 13
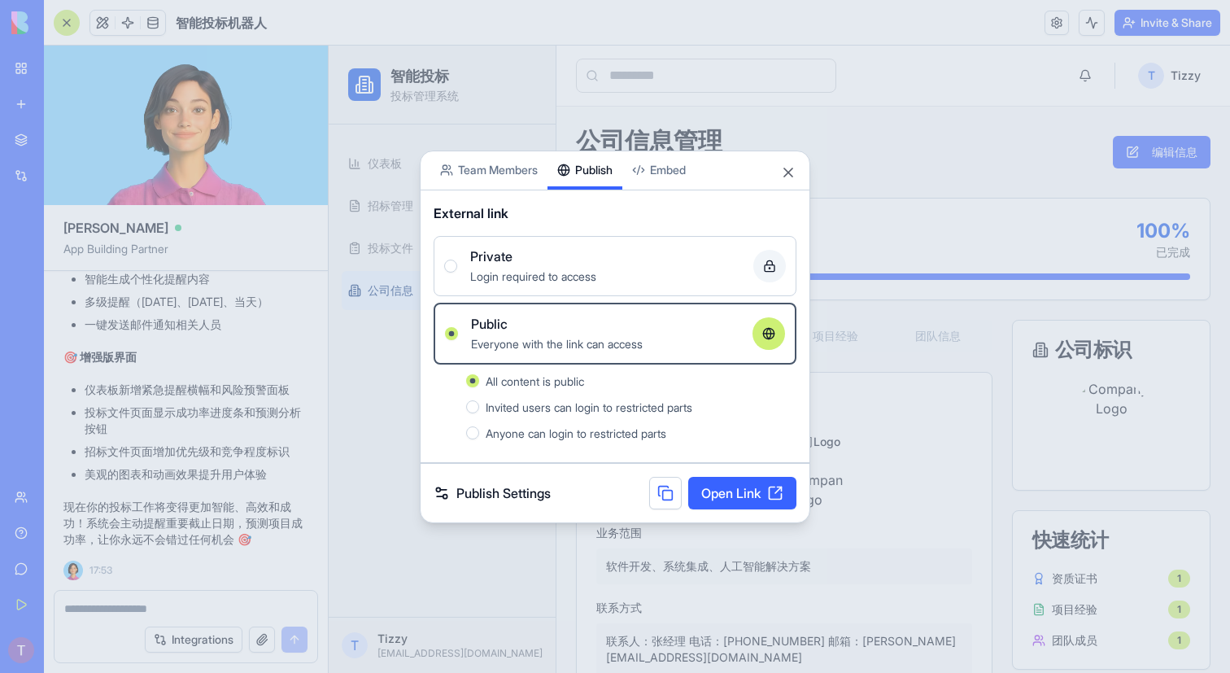
click at [715, 491] on link "Open Link" at bounding box center [742, 493] width 108 height 33
